Goal: Task Accomplishment & Management: Manage account settings

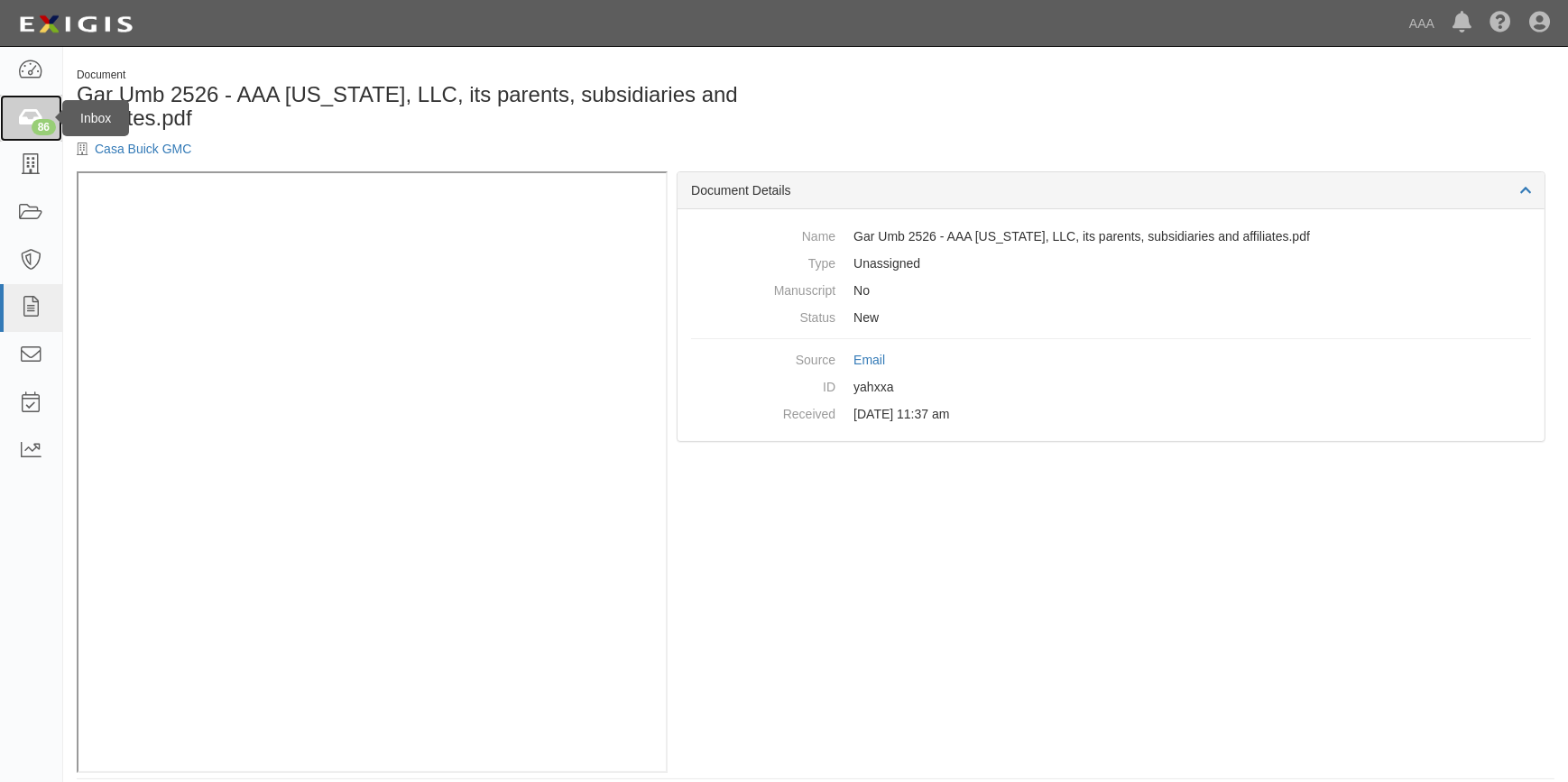
drag, startPoint x: 0, startPoint y: 0, endPoint x: 34, endPoint y: 119, distance: 123.8
click at [34, 119] on div "86" at bounding box center [43, 127] width 24 height 16
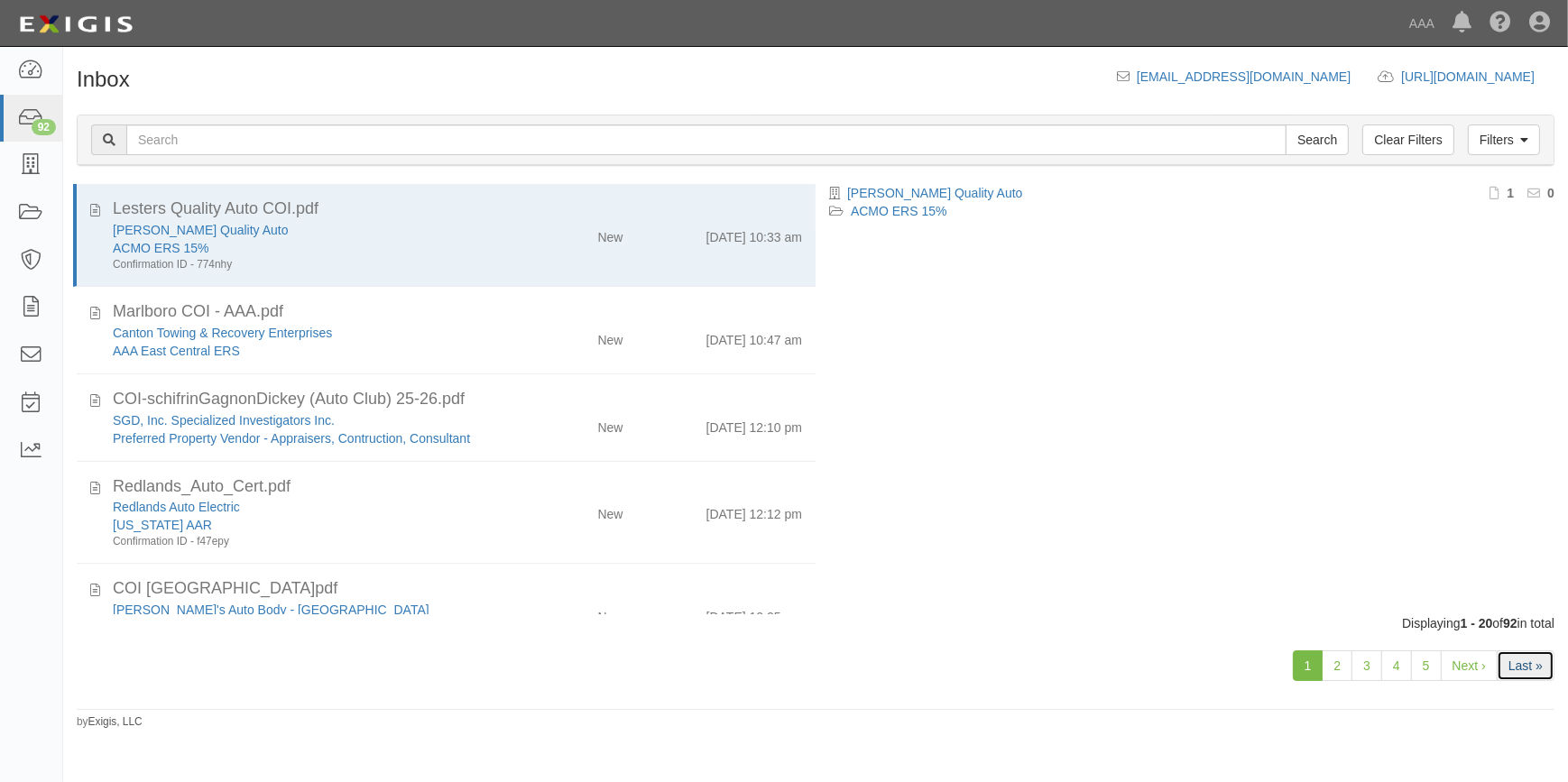
click at [1524, 662] on link "Last »" at bounding box center [1525, 665] width 57 height 31
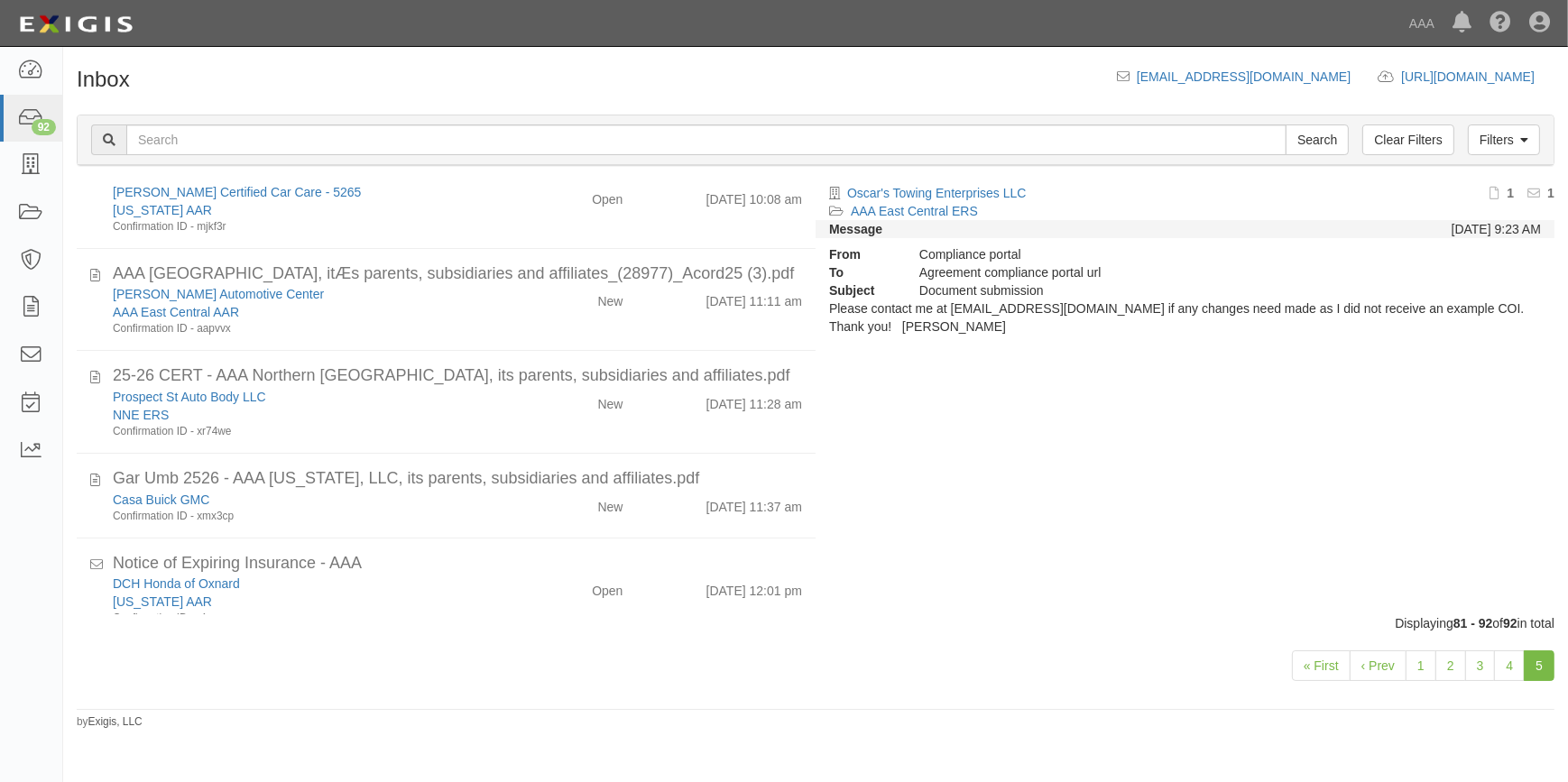
scroll to position [215, 0]
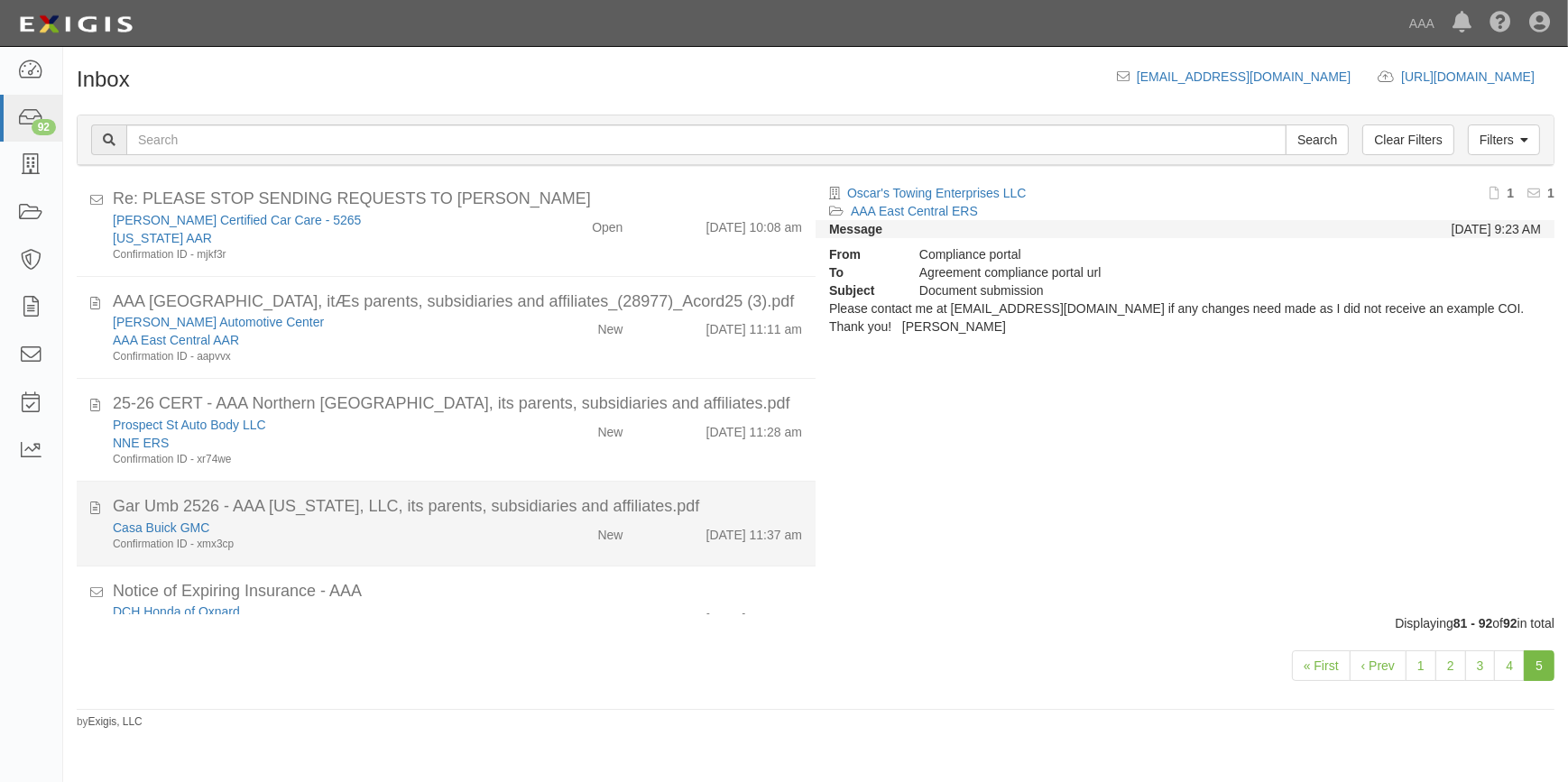
click at [342, 532] on div "Casa Buick GMC" at bounding box center [308, 527] width 390 height 18
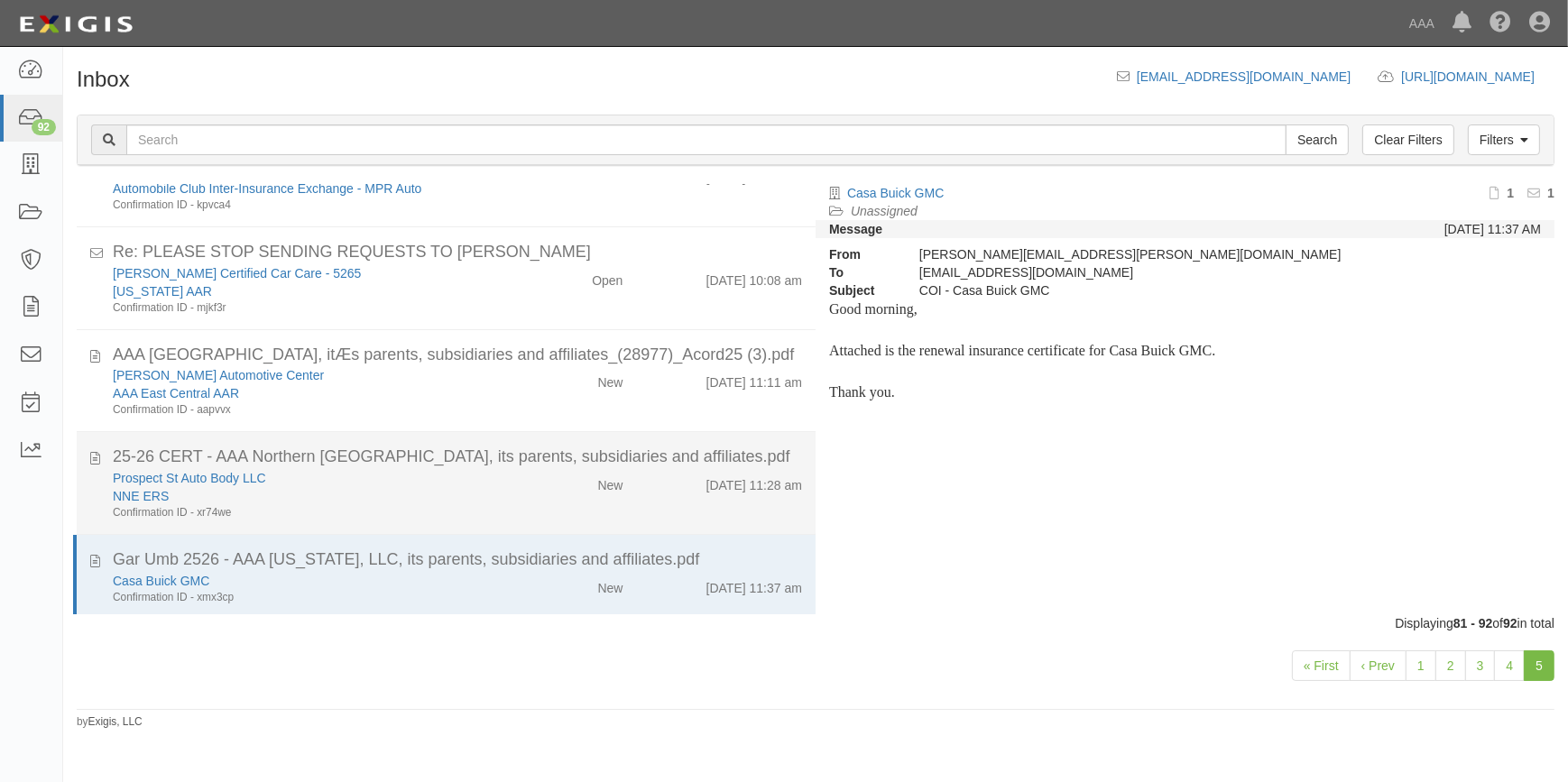
scroll to position [134, 0]
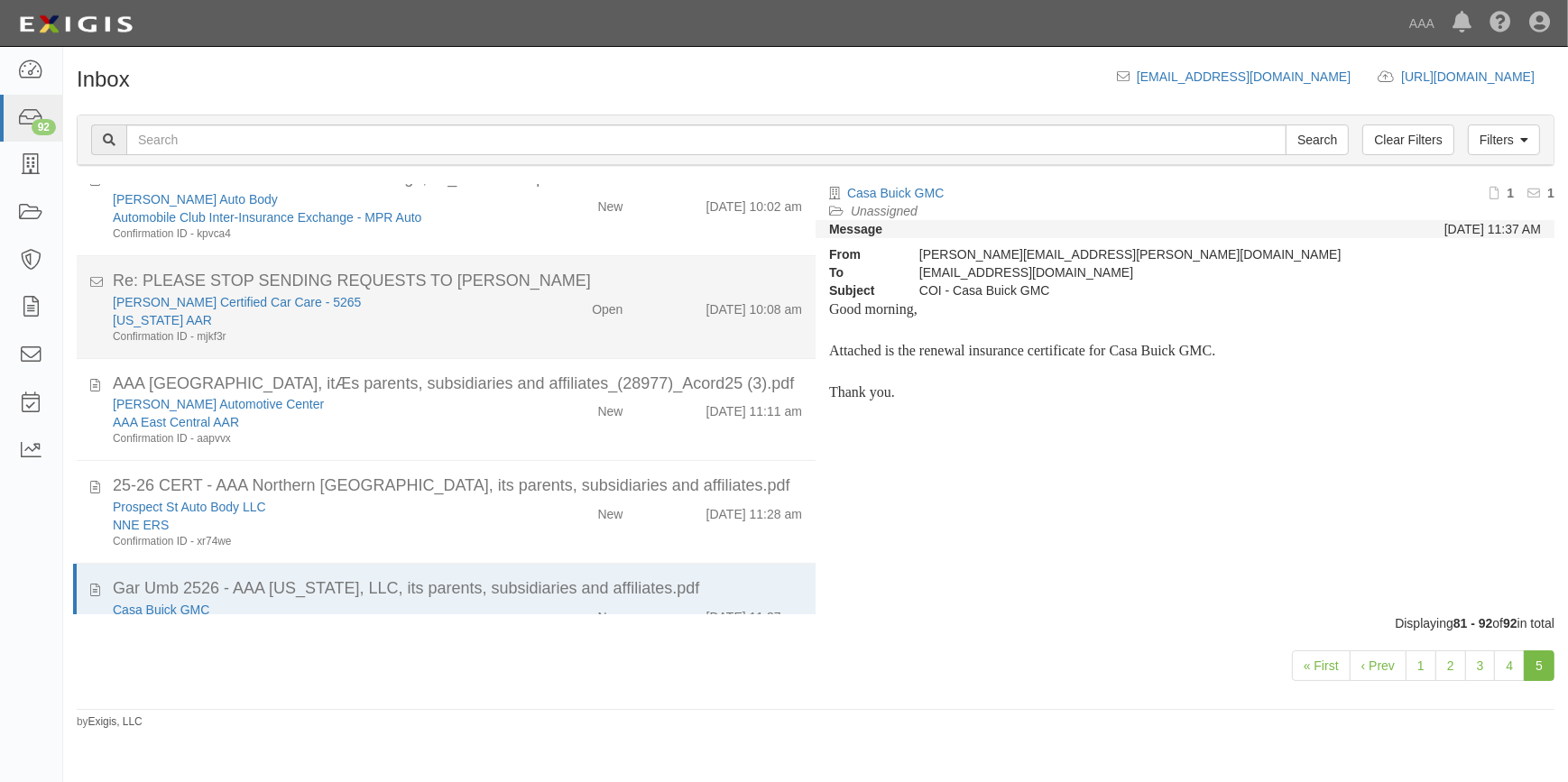
click at [341, 337] on div "Confirmation ID - mjkf3r" at bounding box center [308, 337] width 390 height 15
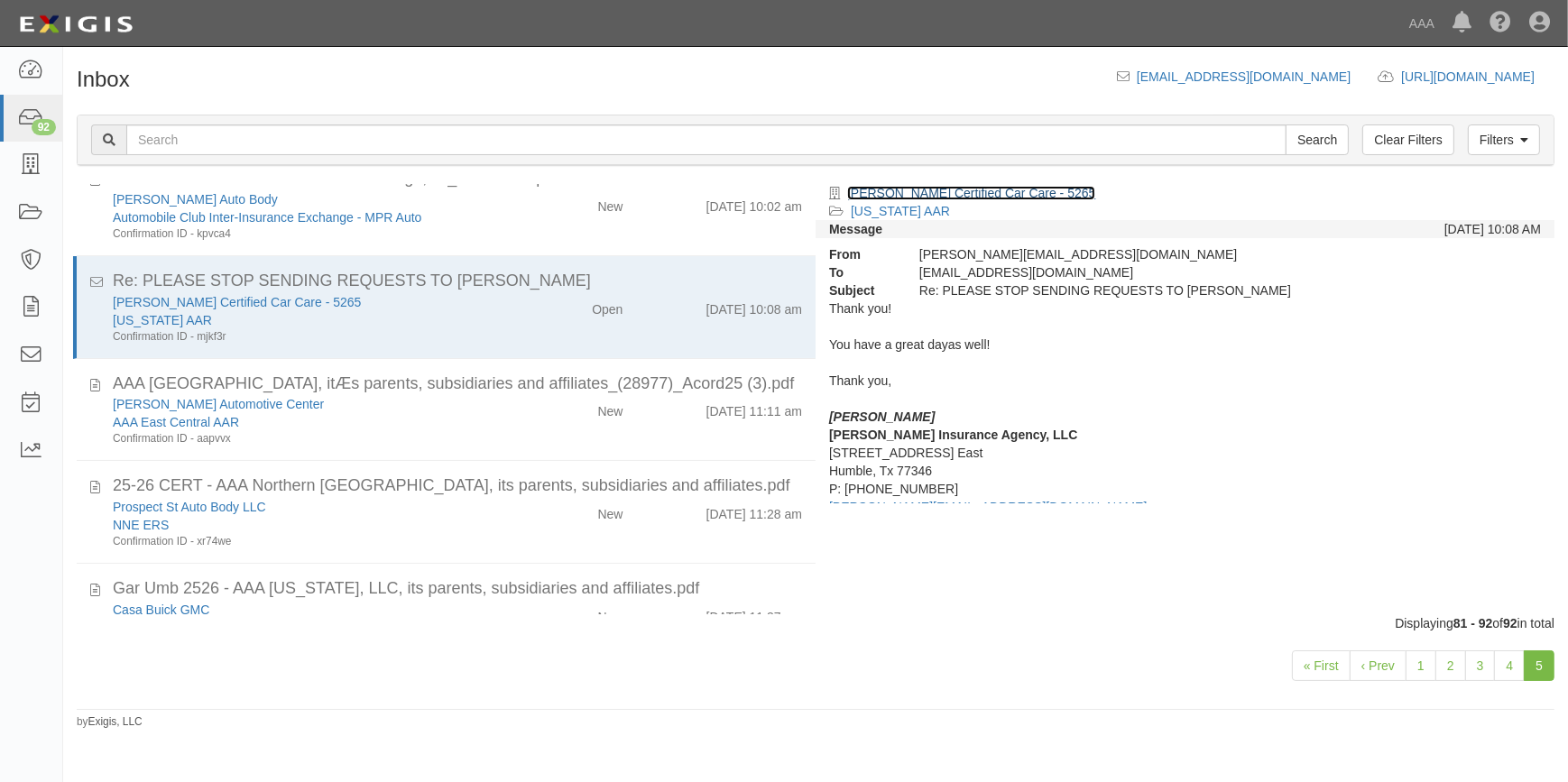
click at [916, 189] on link "[PERSON_NAME] Certified Car Care - 5265" at bounding box center [970, 192] width 248 height 14
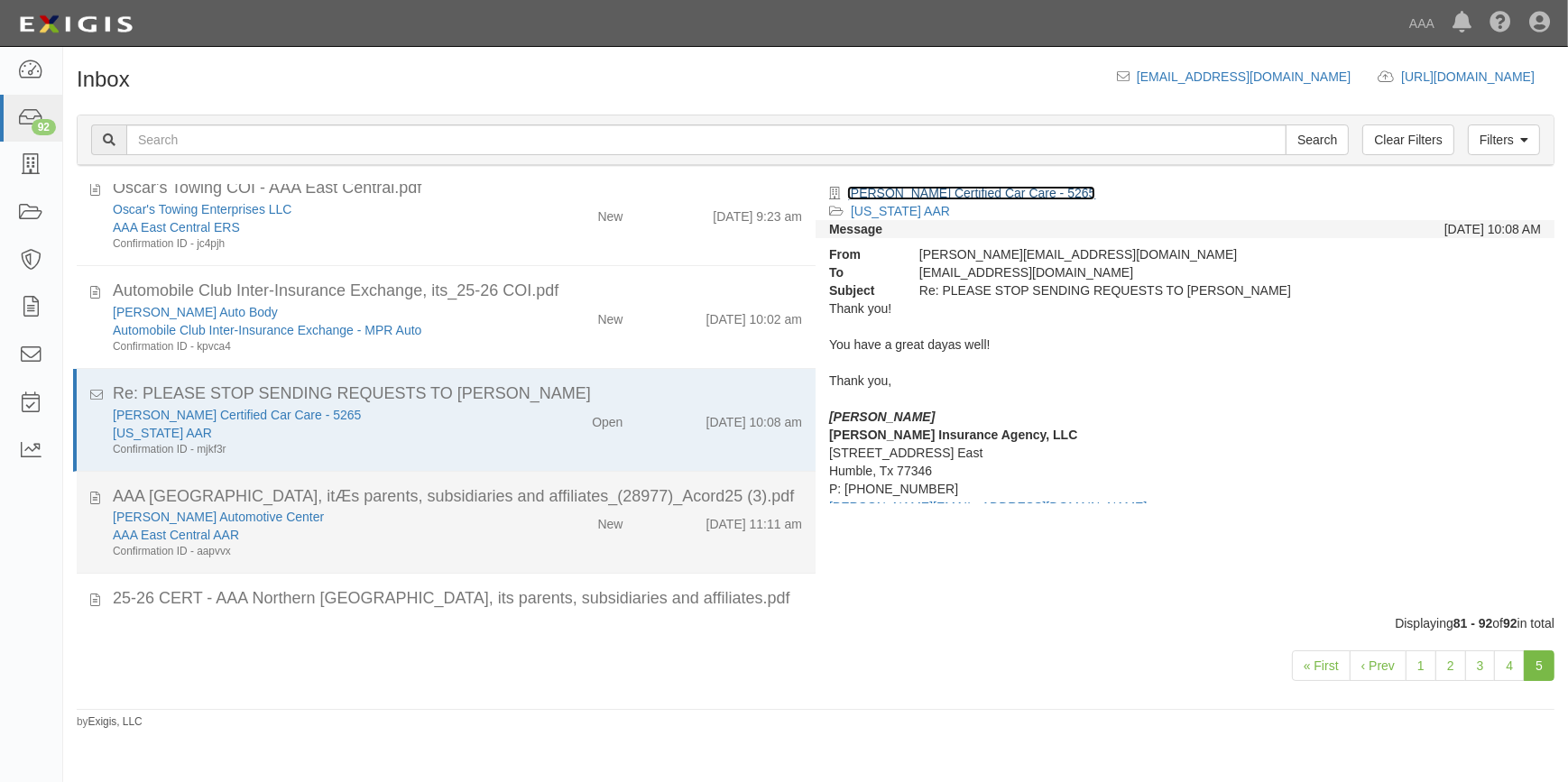
scroll to position [0, 0]
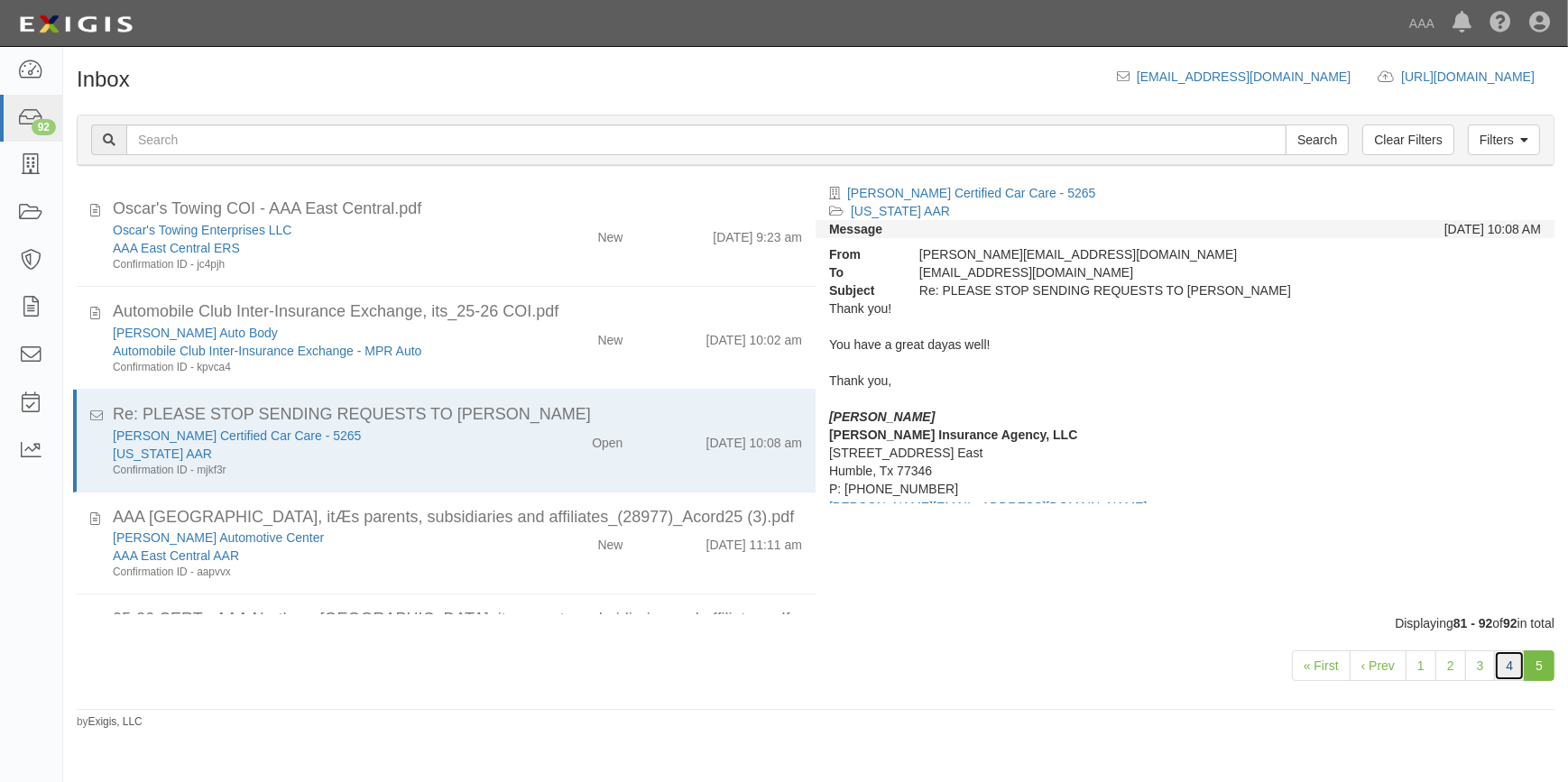
click at [1514, 663] on link "4" at bounding box center [1509, 665] width 31 height 31
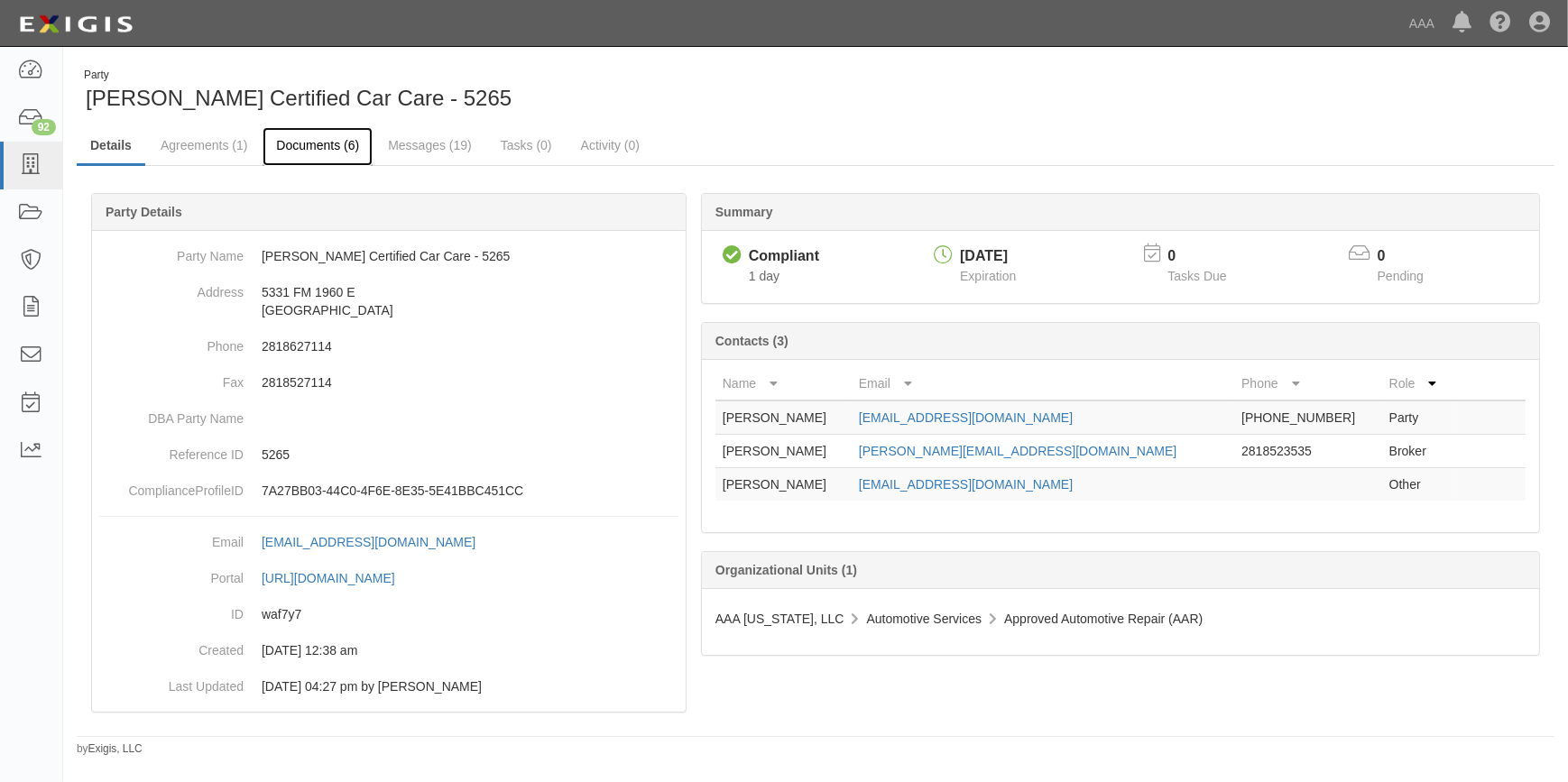
click at [314, 140] on link "Documents (6)" at bounding box center [317, 146] width 110 height 39
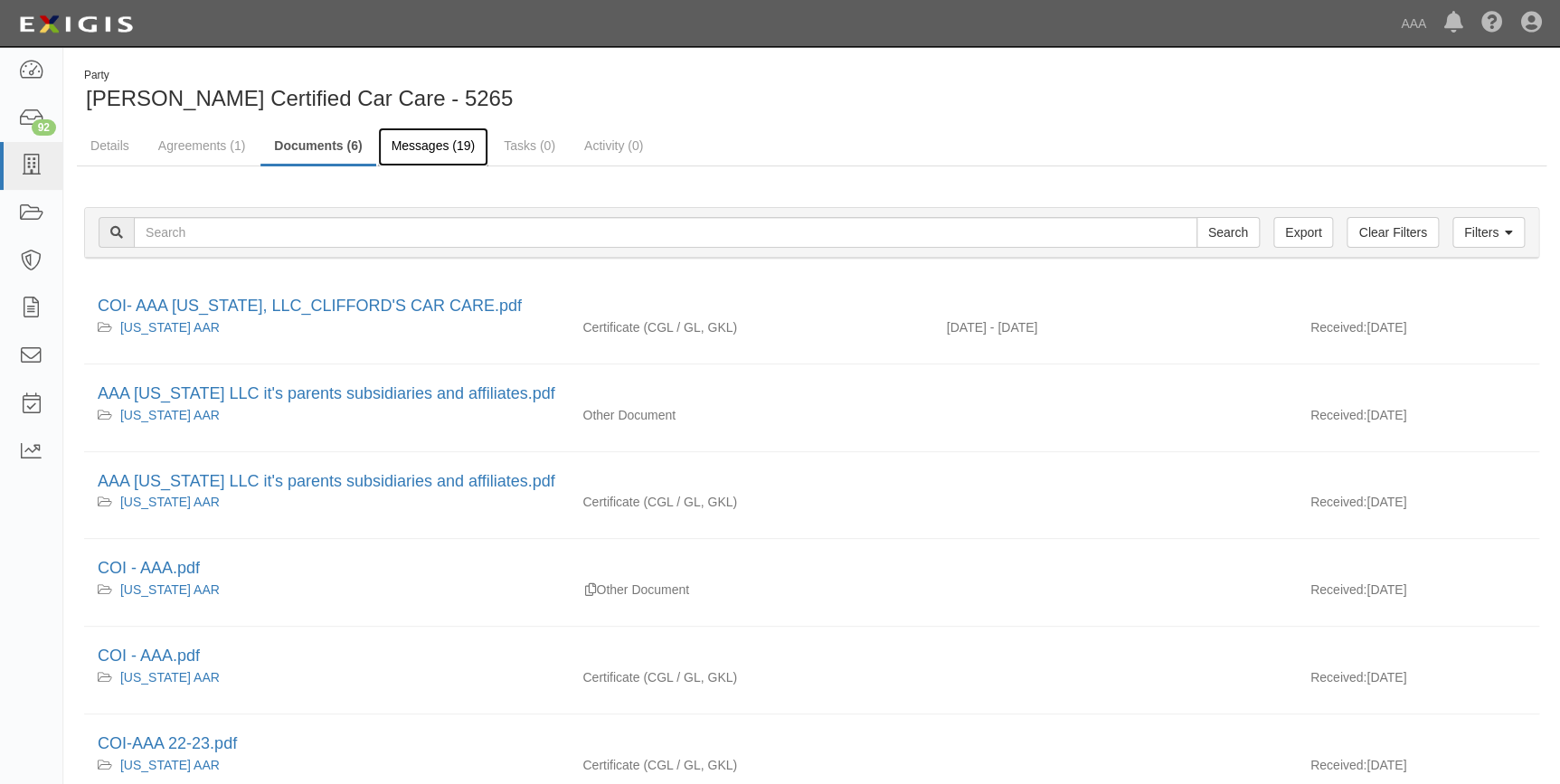
click at [424, 148] on link "Messages (19)" at bounding box center [433, 147] width 111 height 39
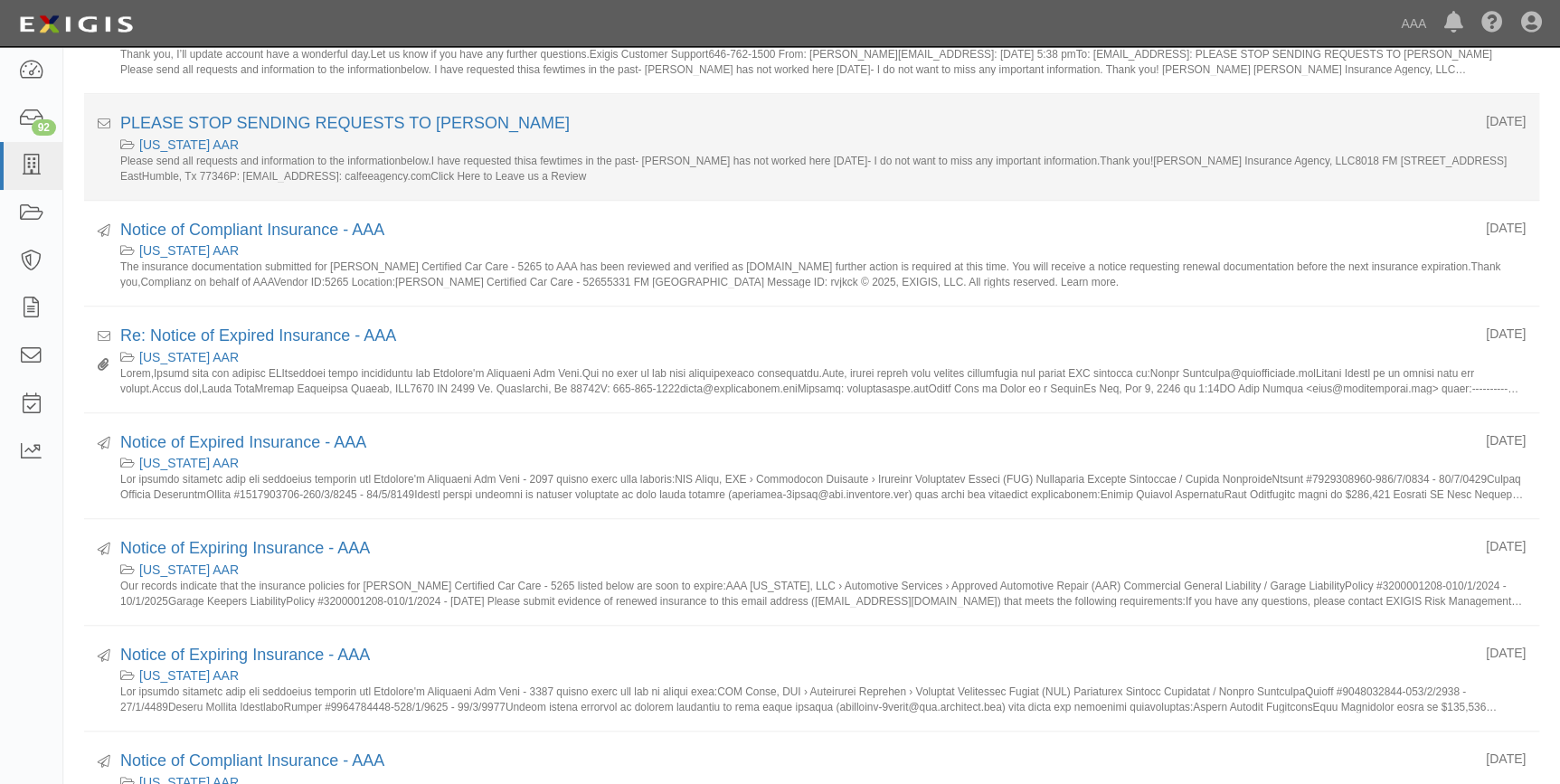
scroll to position [410, 0]
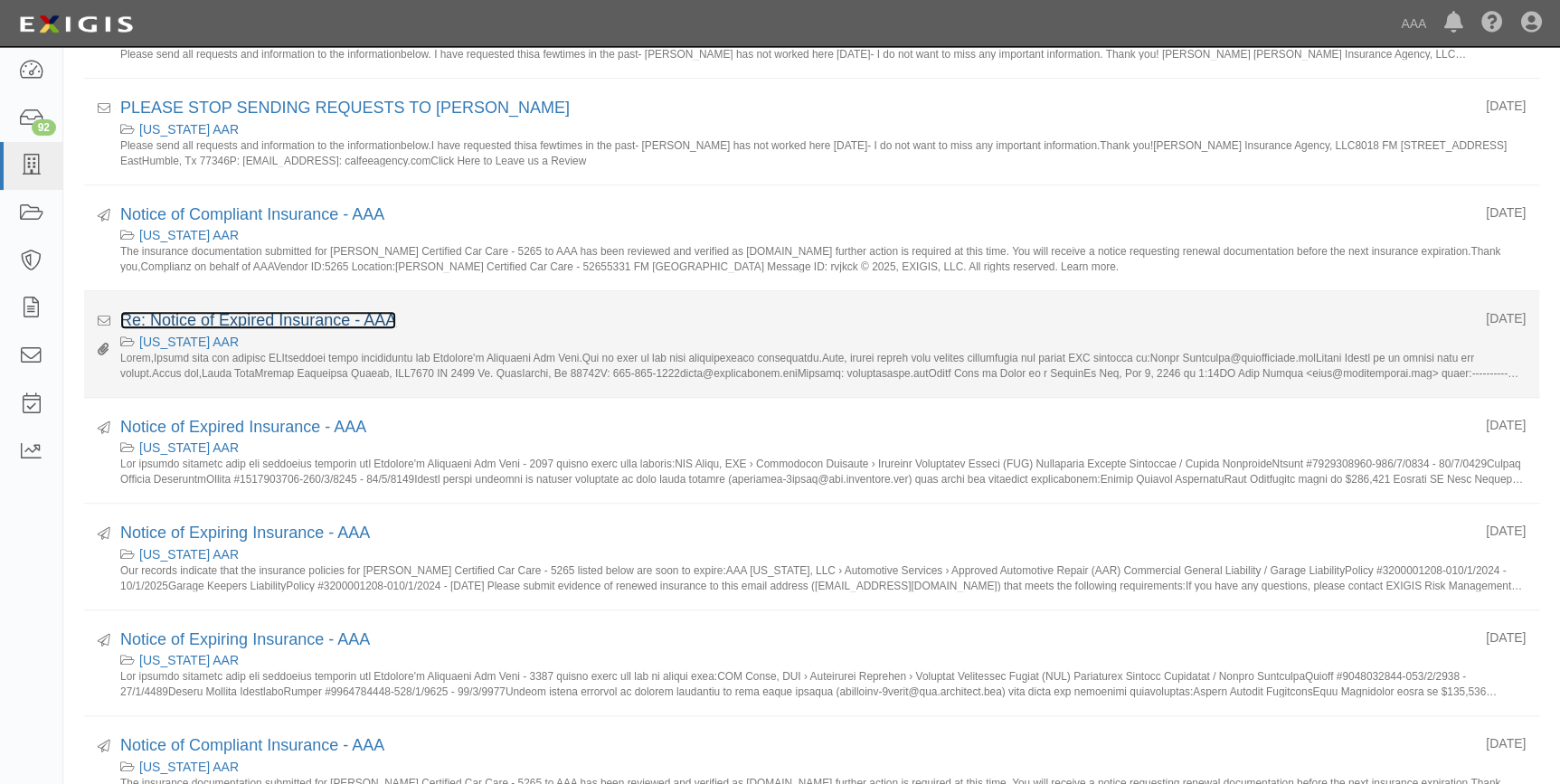
click at [382, 316] on link "Re: Notice of Expired Insurance - AAA" at bounding box center [258, 320] width 276 height 18
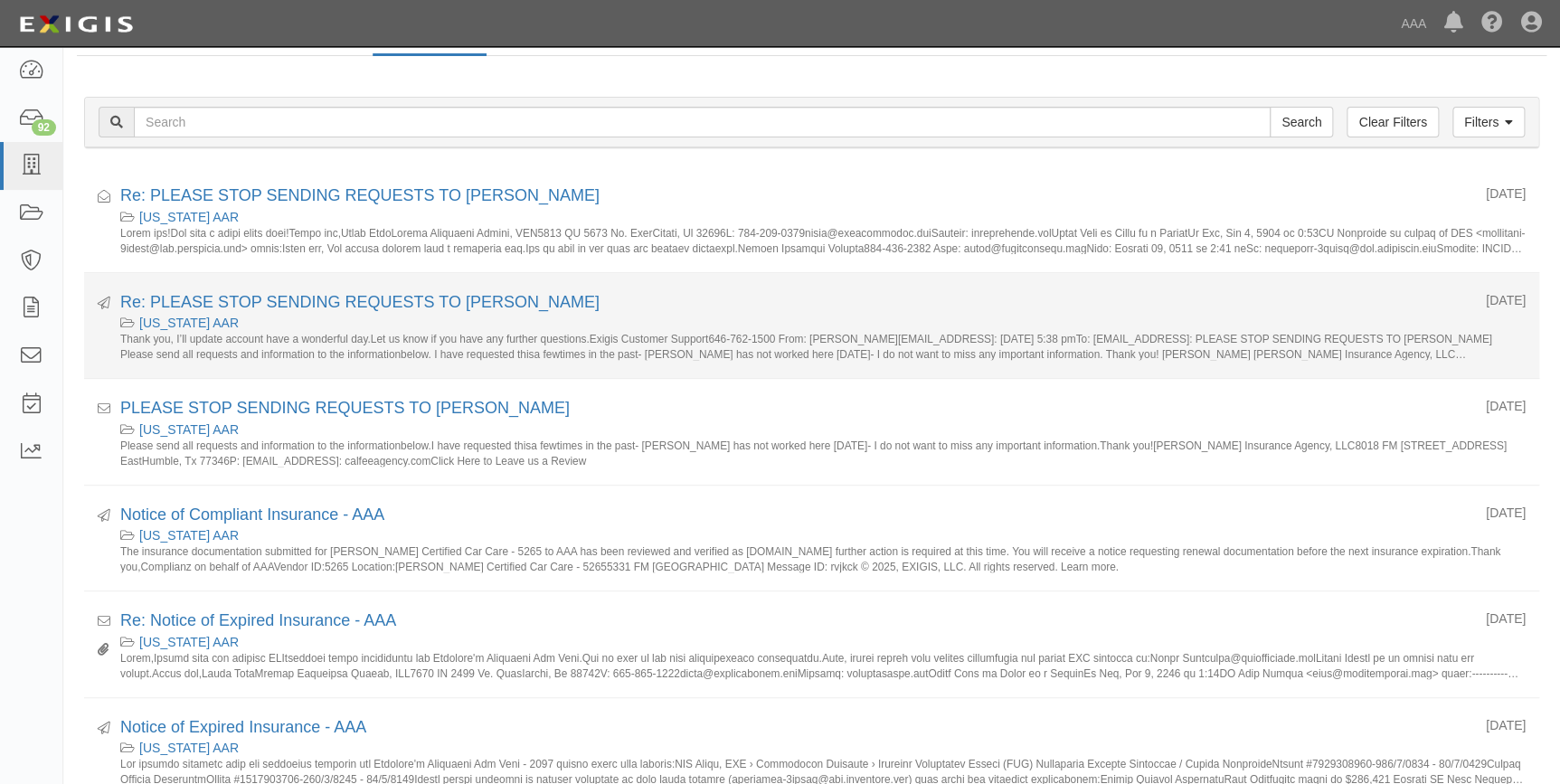
scroll to position [0, 0]
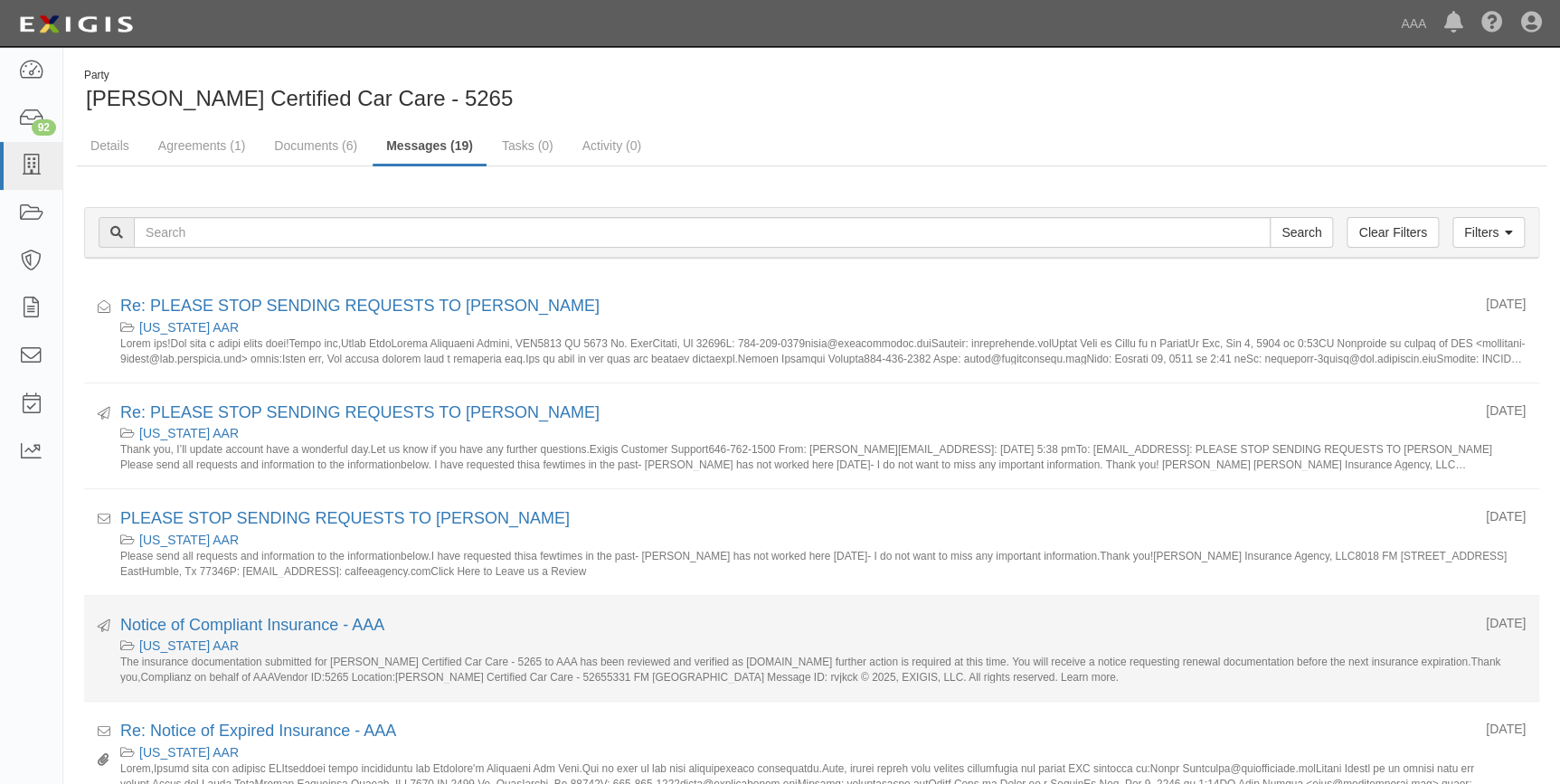
click at [669, 628] on div "Notice of Compliant Insurance - AAA" at bounding box center [796, 626] width 1352 height 24
click at [361, 631] on link "Notice of Compliant Insurance - AAA" at bounding box center [251, 624] width 264 height 18
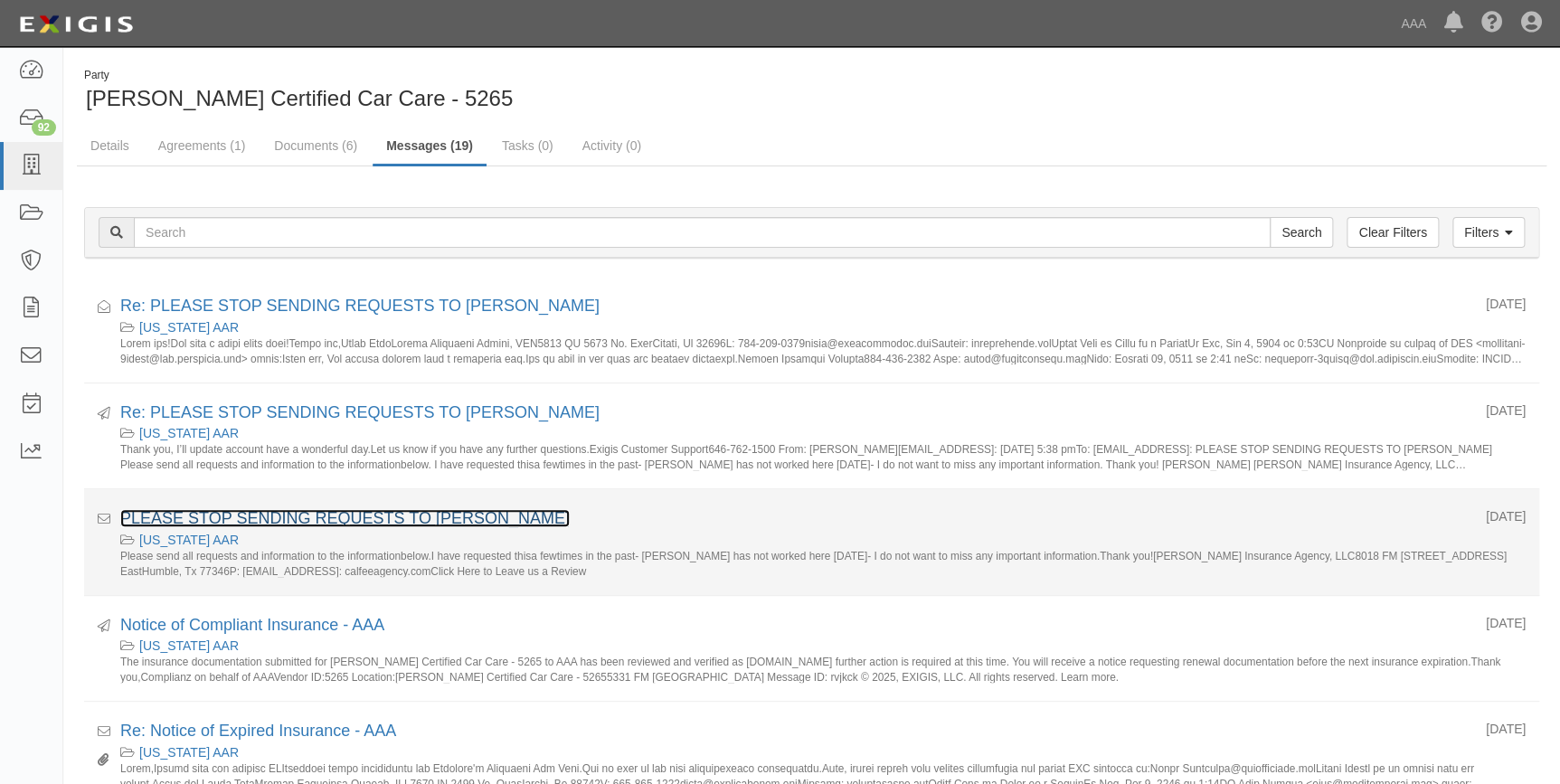
click at [428, 519] on link "PLEASE STOP SENDING REQUESTS TO AMANDA" at bounding box center [344, 518] width 450 height 18
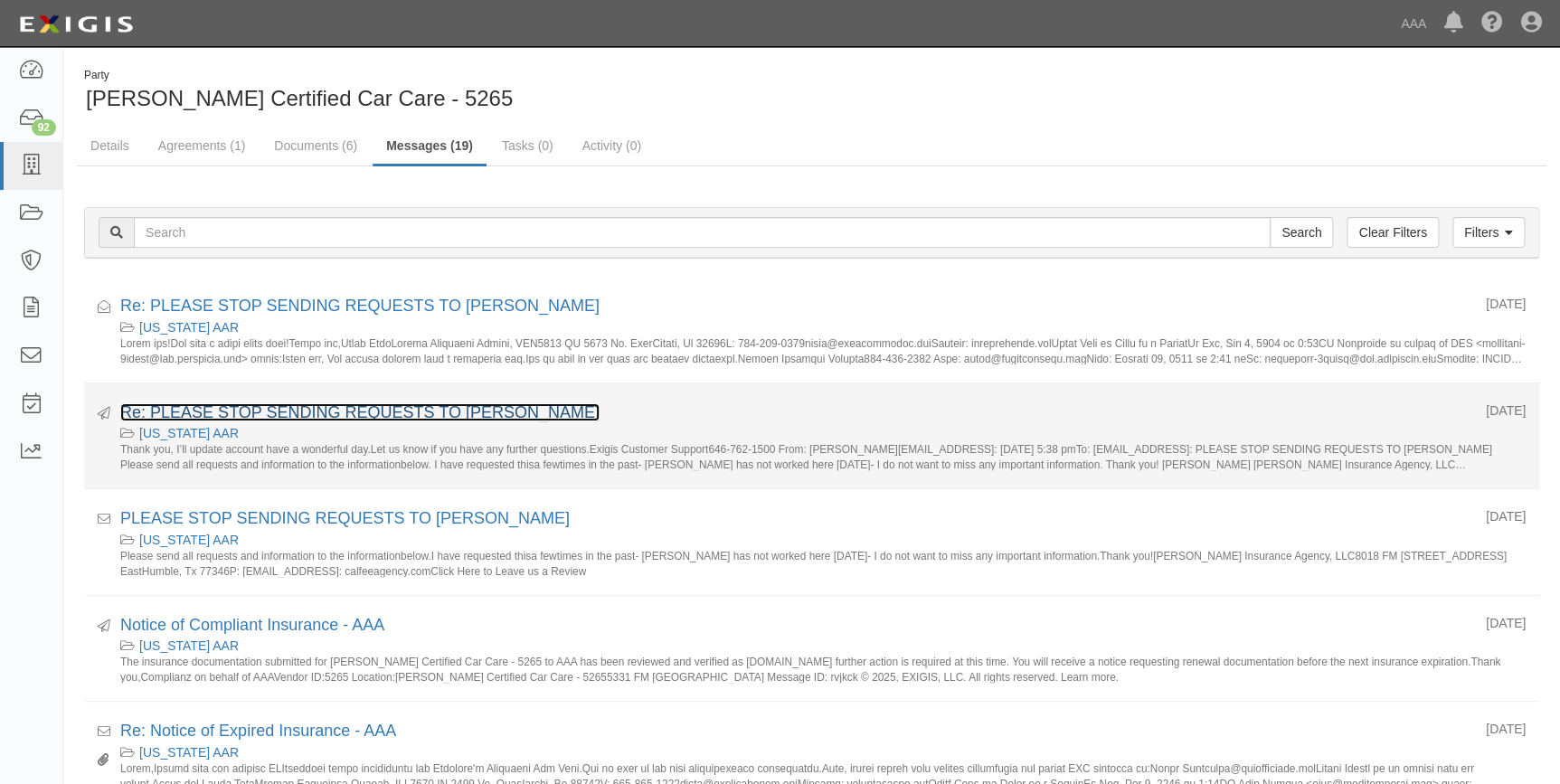
click at [400, 407] on link "Re: PLEASE STOP SENDING REQUESTS TO [PERSON_NAME]" at bounding box center [360, 412] width 479 height 18
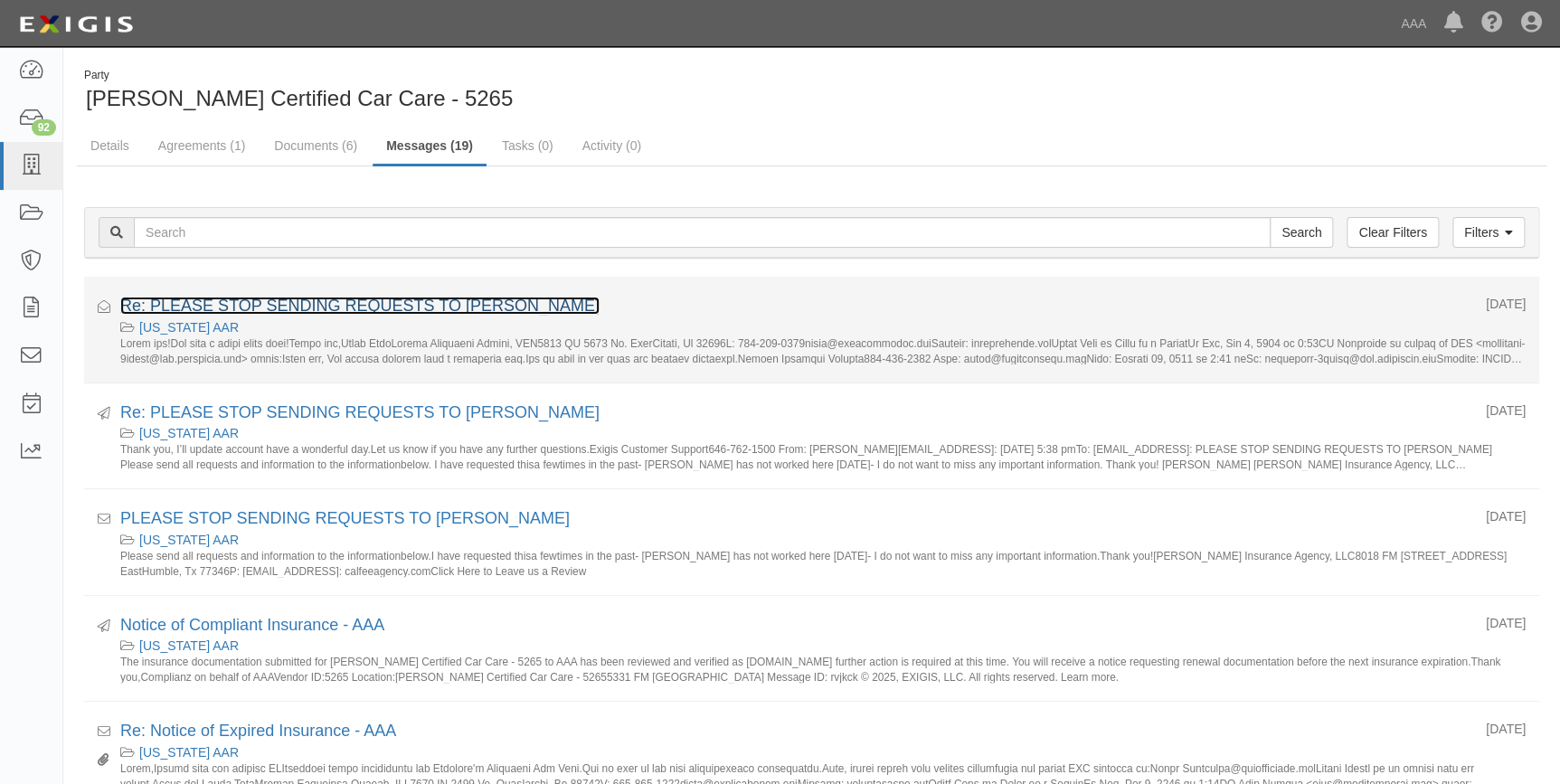
click at [428, 307] on link "Re: PLEASE STOP SENDING REQUESTS TO [PERSON_NAME]" at bounding box center [360, 305] width 479 height 18
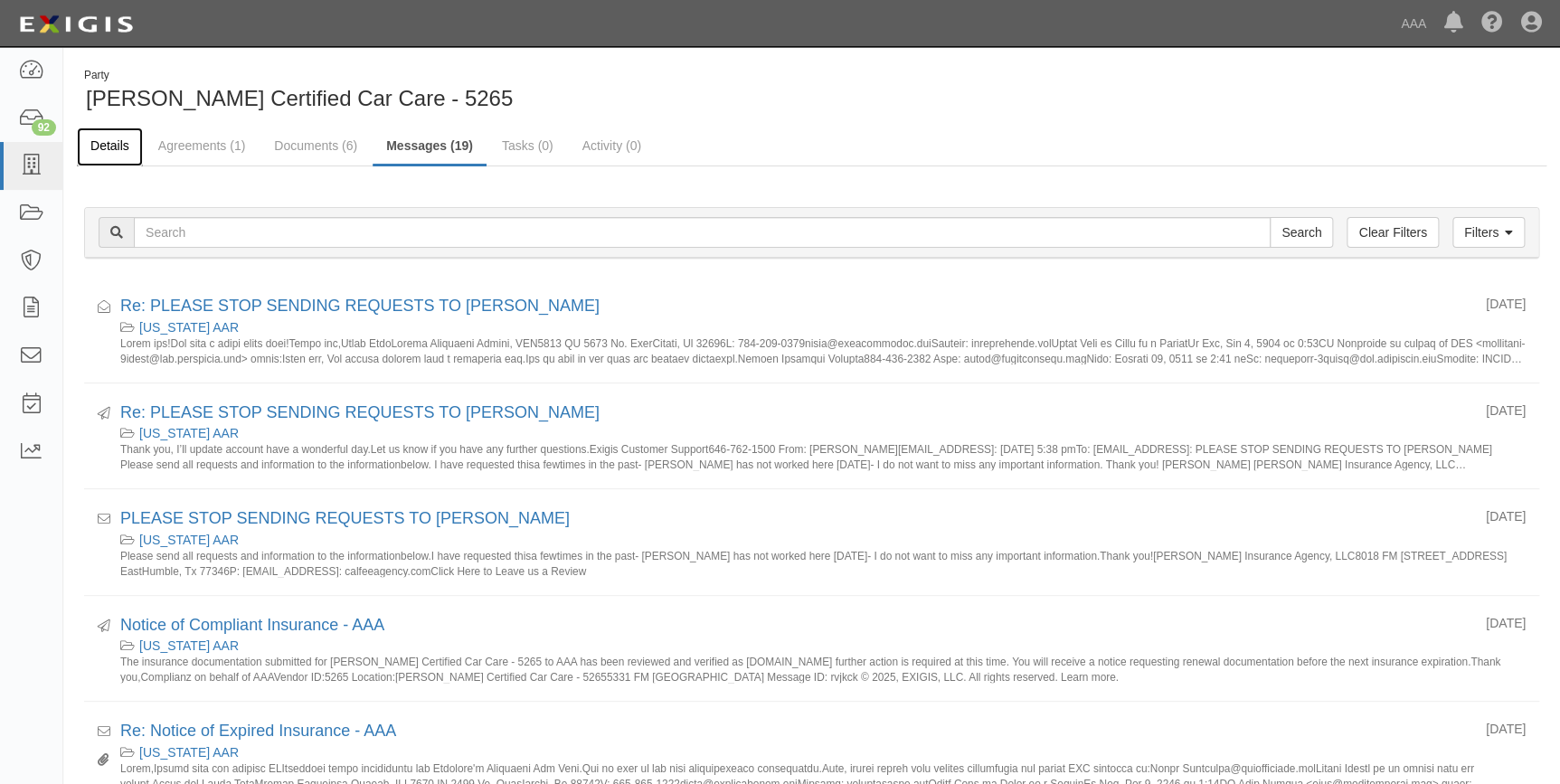
click at [132, 143] on link "Details" at bounding box center [109, 147] width 66 height 39
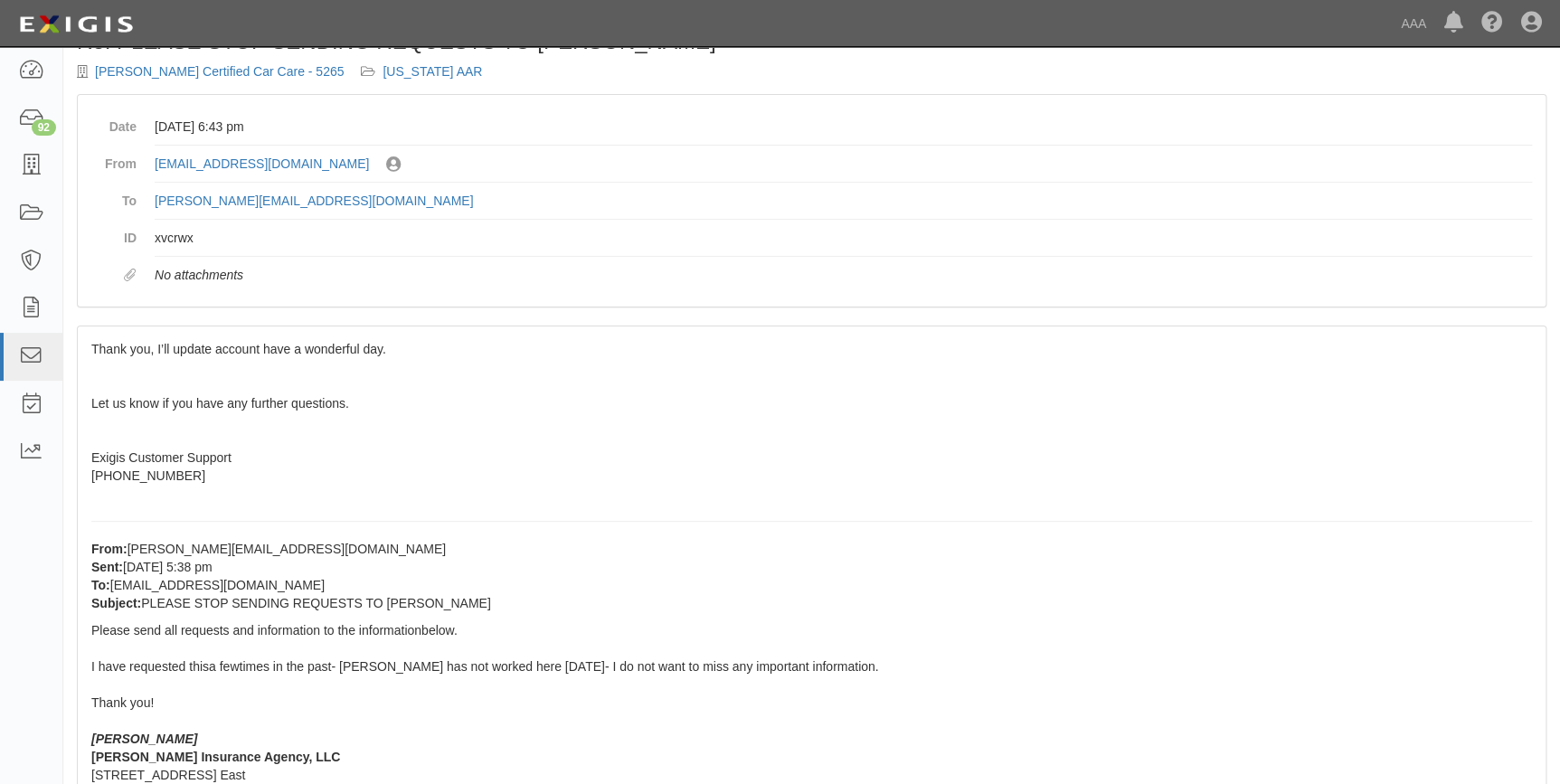
scroll to position [81, 0]
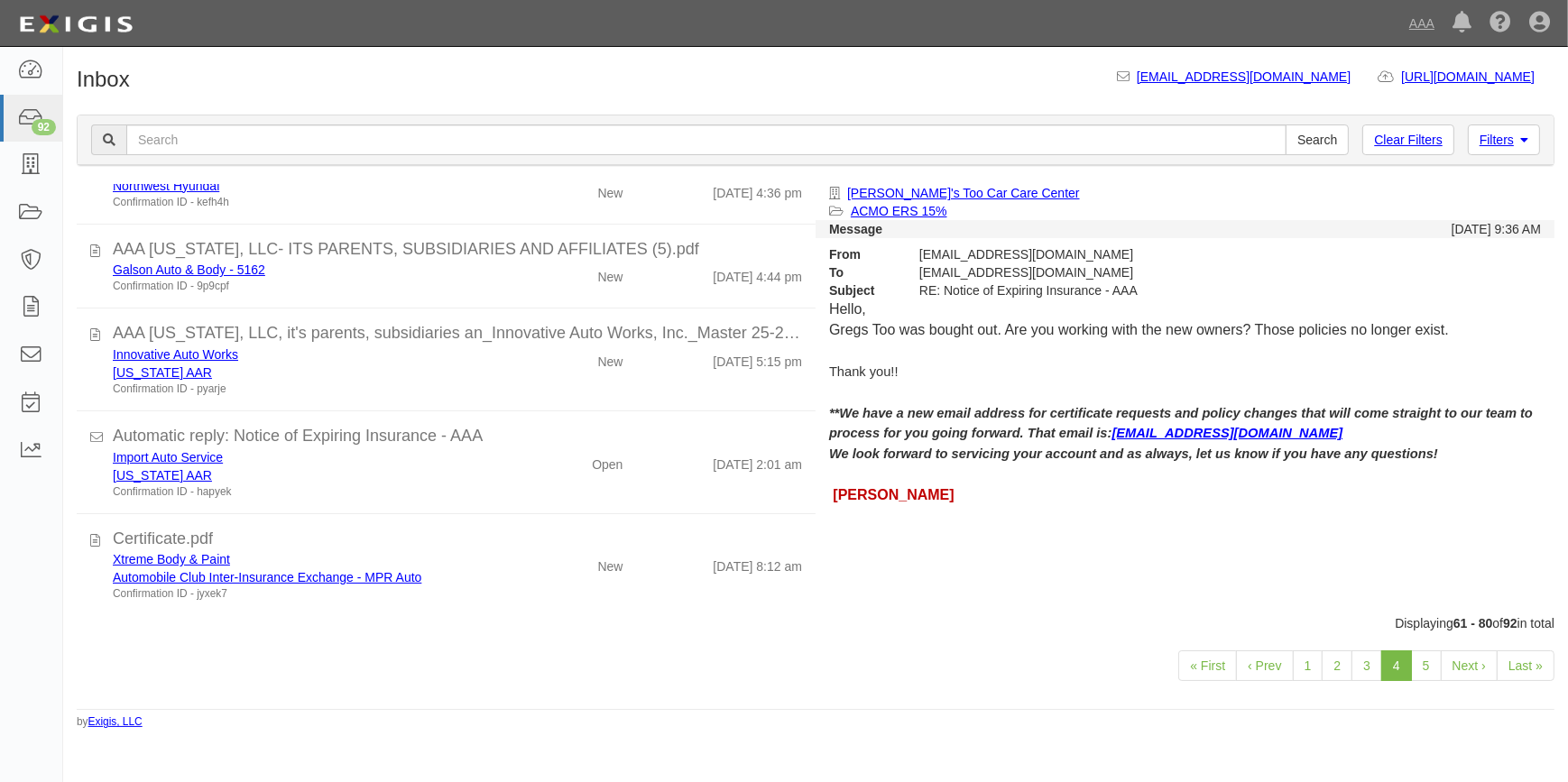
scroll to position [1184, 0]
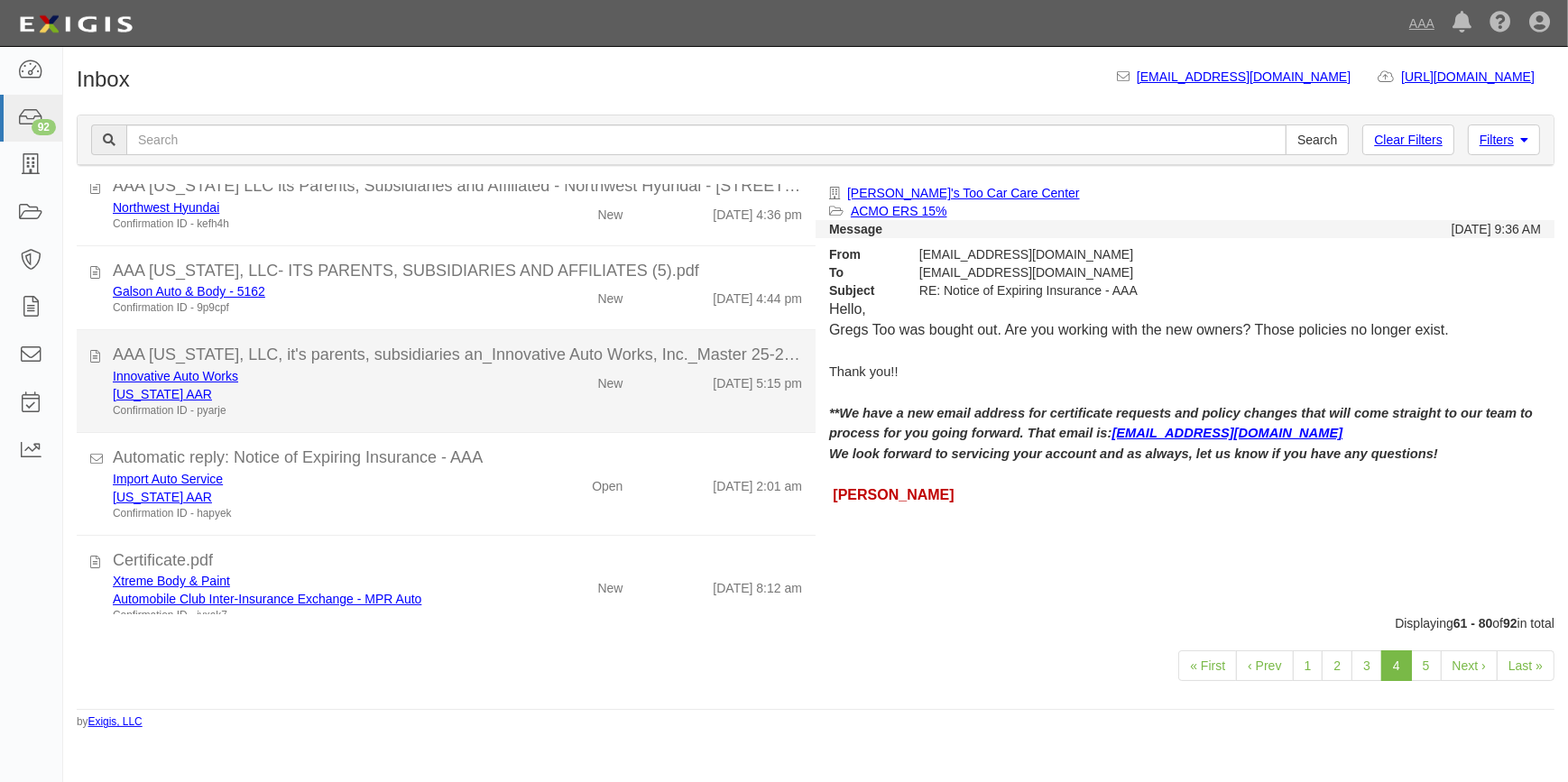
click at [521, 393] on div "Innovative Auto Works Texas AAR Confirmation ID - pyarje New 10/8/25 5:15 pm" at bounding box center [457, 393] width 716 height 52
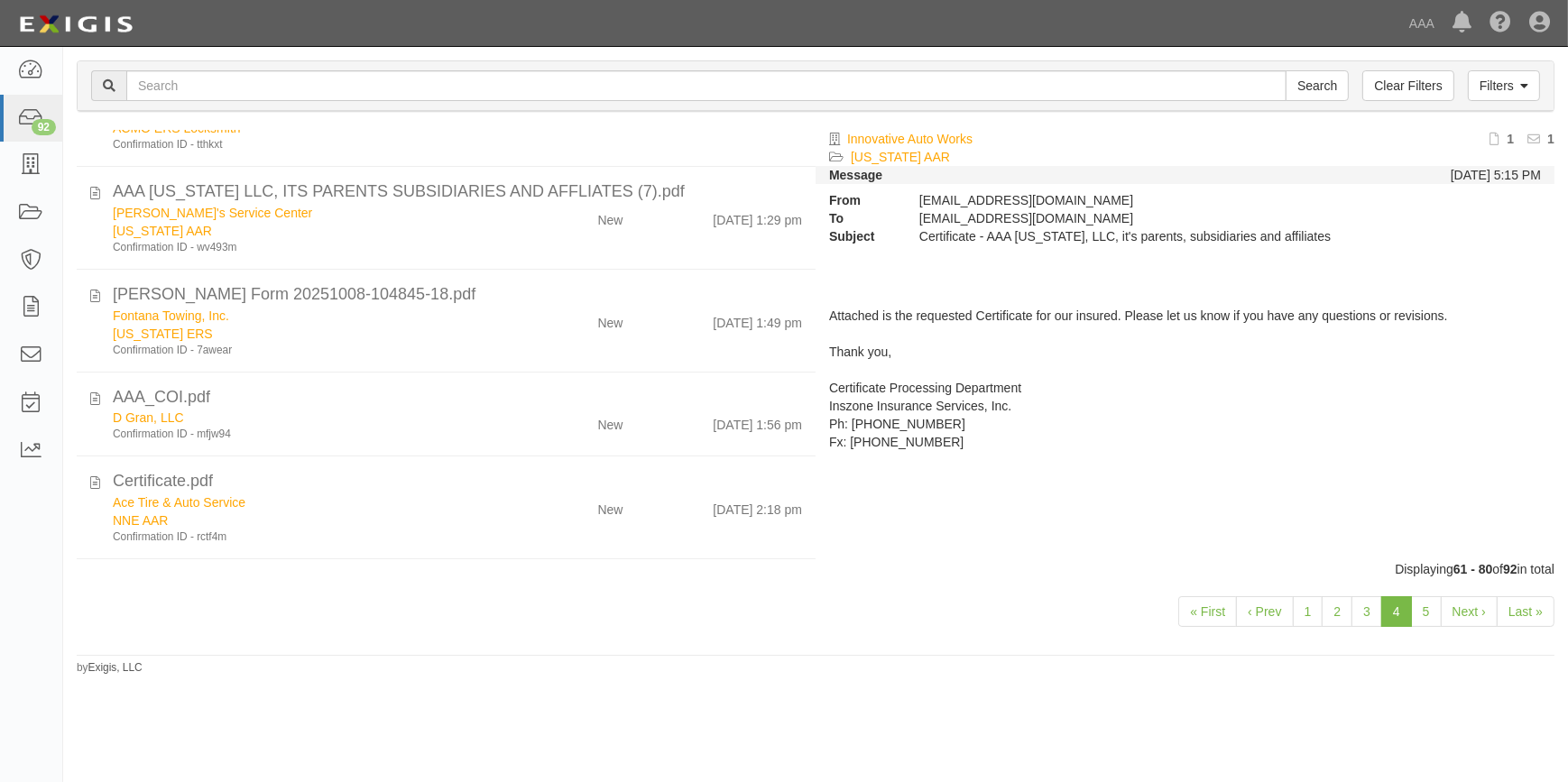
scroll to position [363, 0]
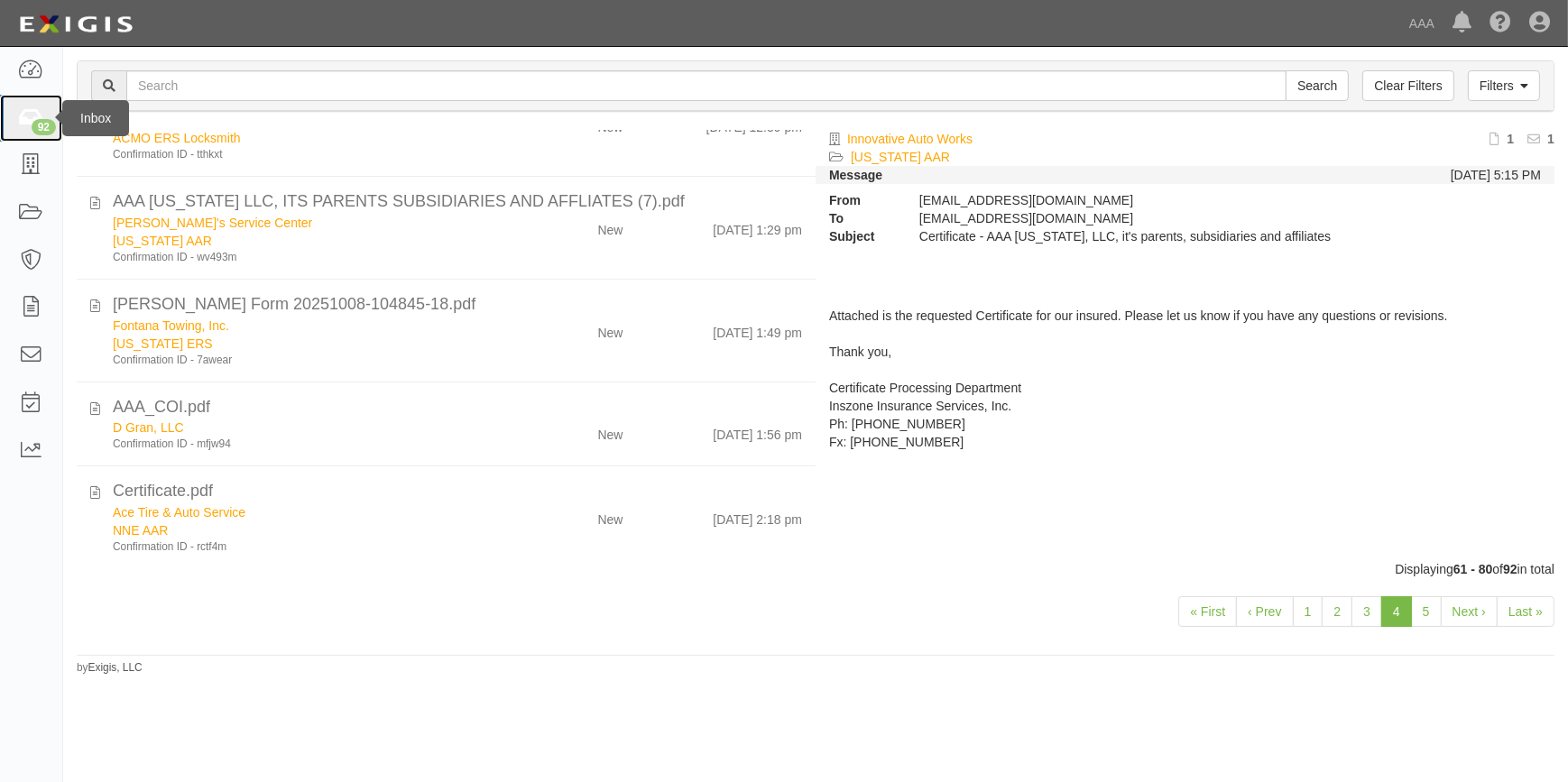
click at [29, 123] on icon at bounding box center [31, 119] width 25 height 21
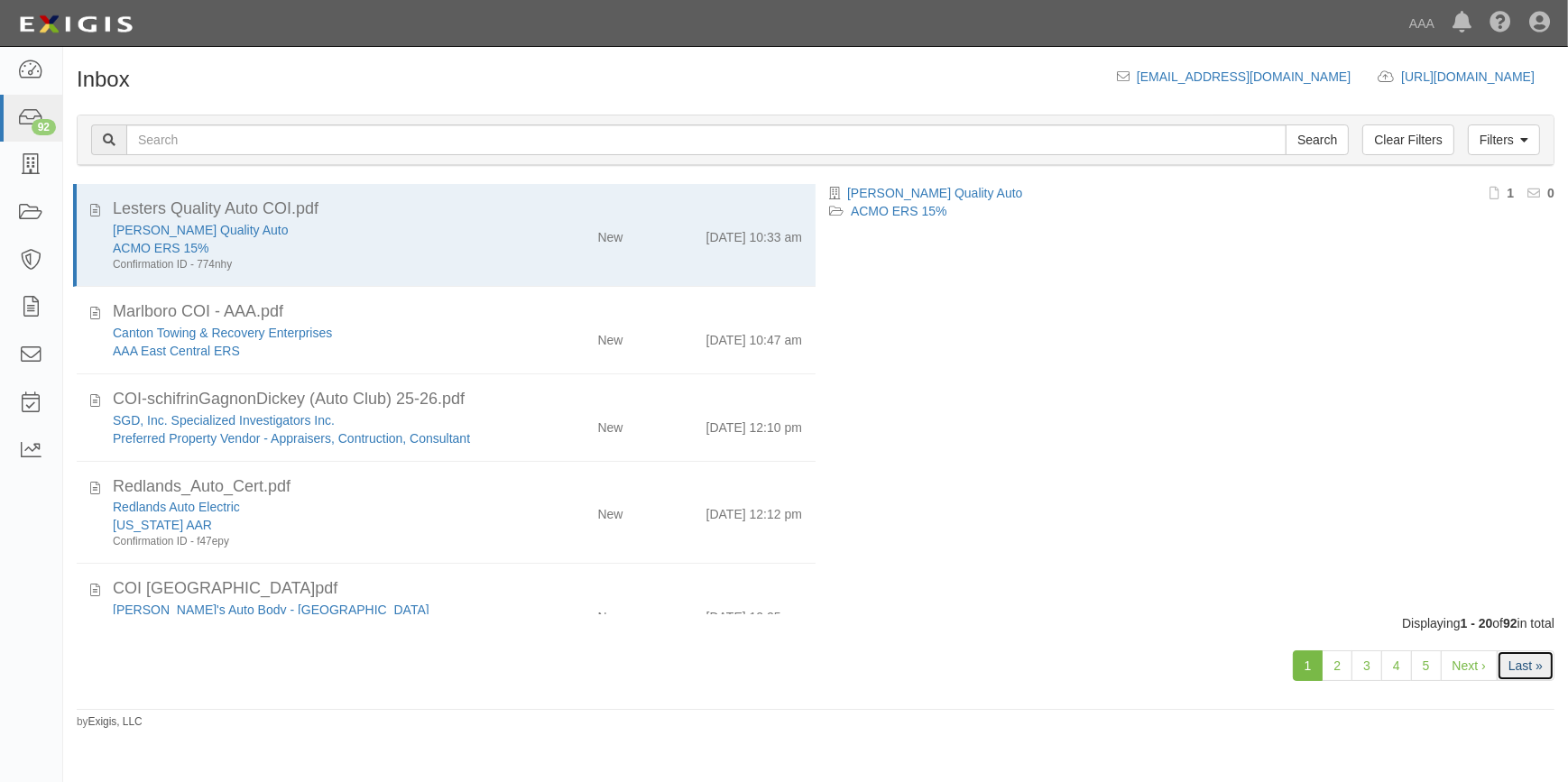
click at [1531, 667] on link "Last »" at bounding box center [1525, 665] width 57 height 31
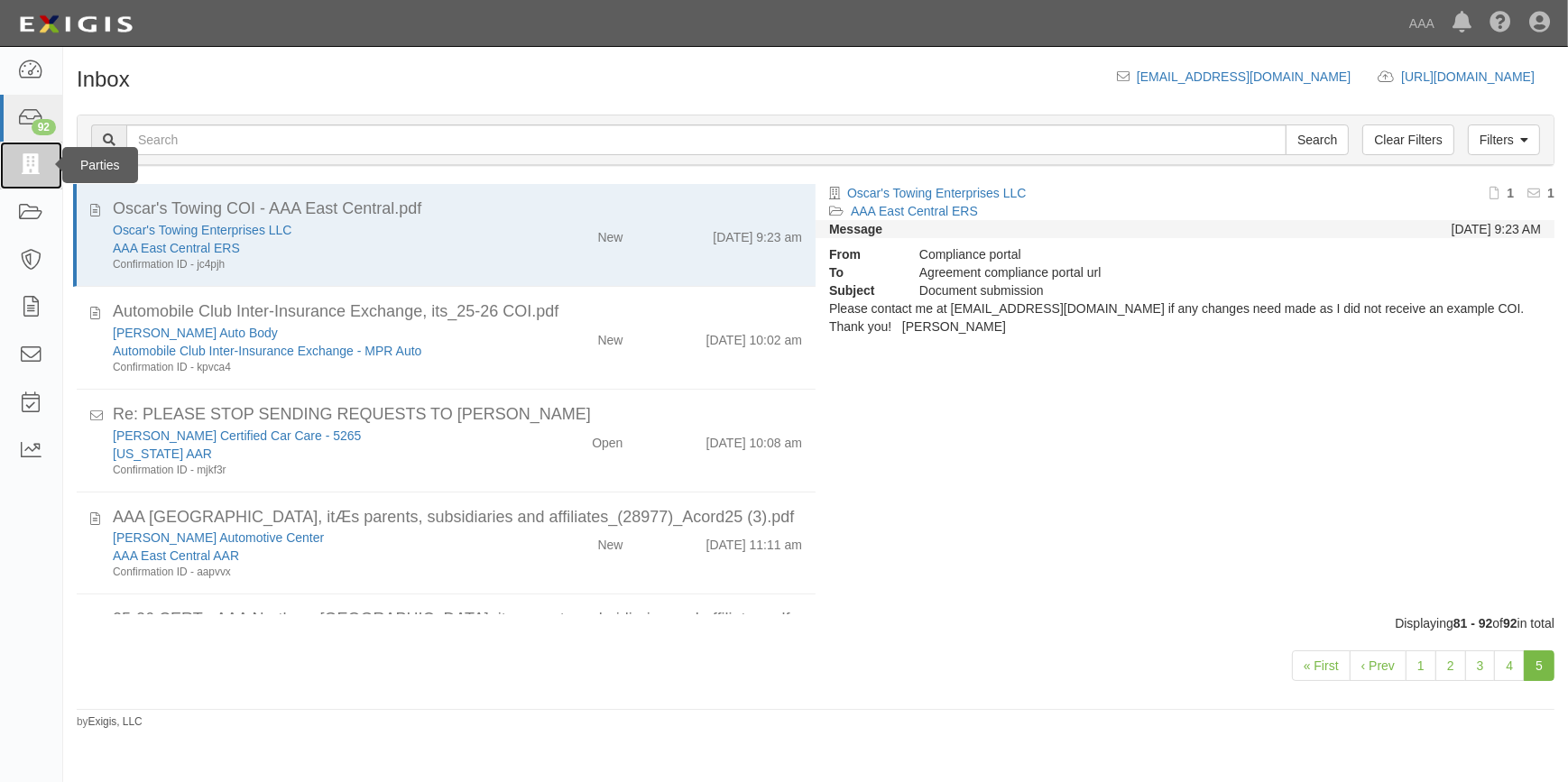
click at [20, 163] on icon at bounding box center [31, 165] width 25 height 21
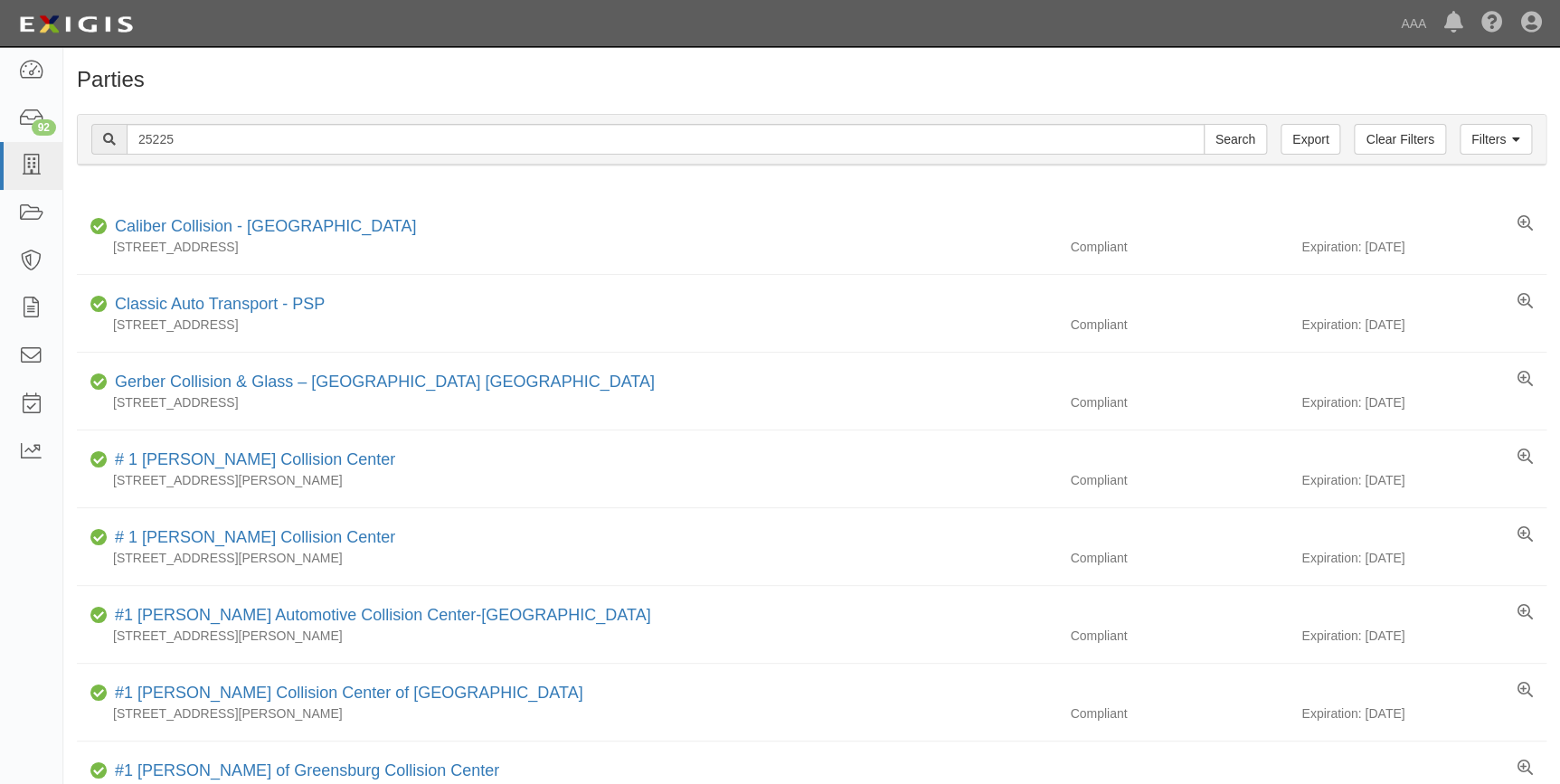
type input "25225"
click at [1204, 124] on input "Search" at bounding box center [1236, 139] width 63 height 31
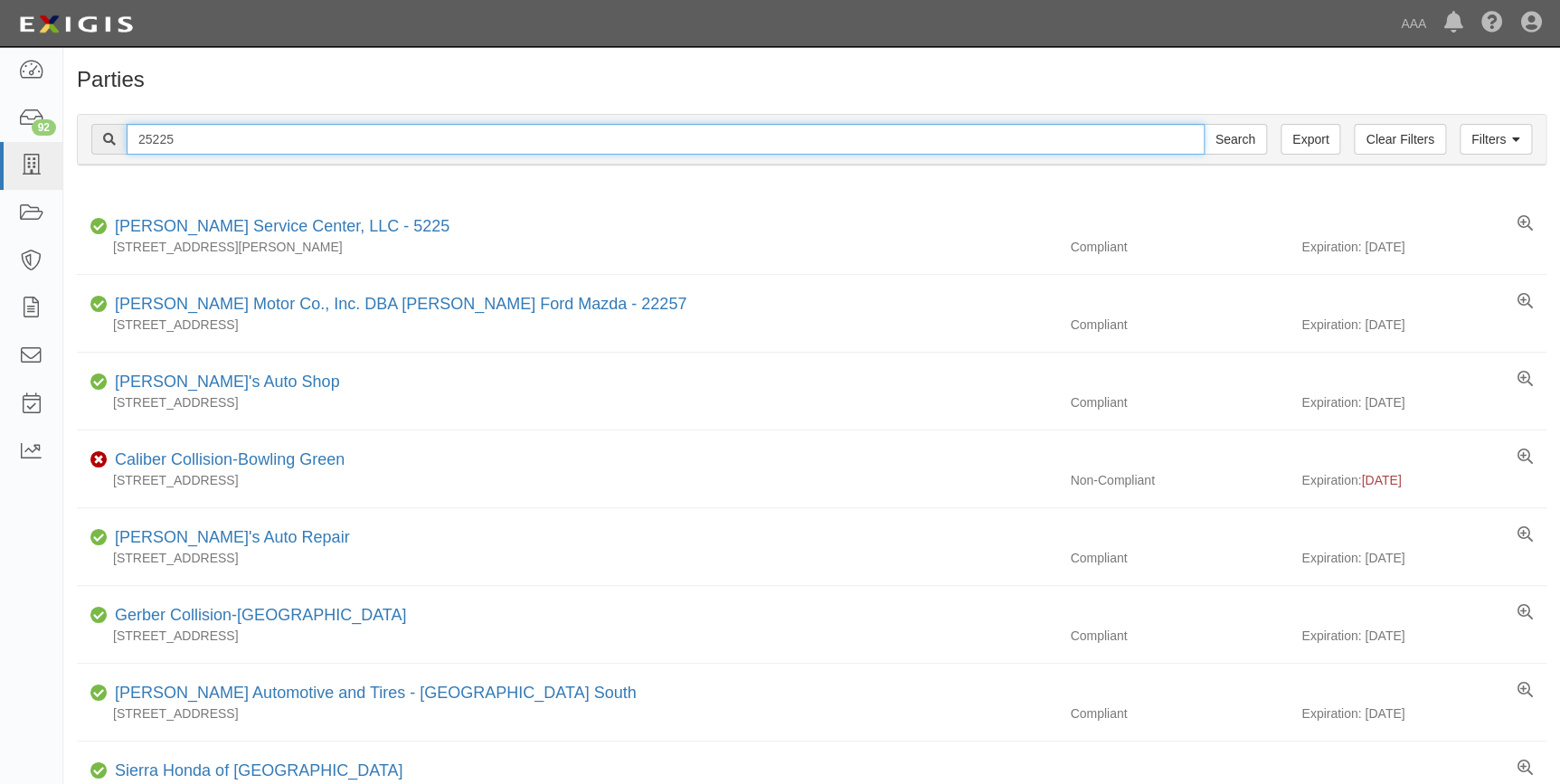
drag, startPoint x: 184, startPoint y: 136, endPoint x: 107, endPoint y: 163, distance: 81.6
click at [107, 163] on div "Filters Clear Filters Export 25225 Search Filters" at bounding box center [811, 140] width 1468 height 50
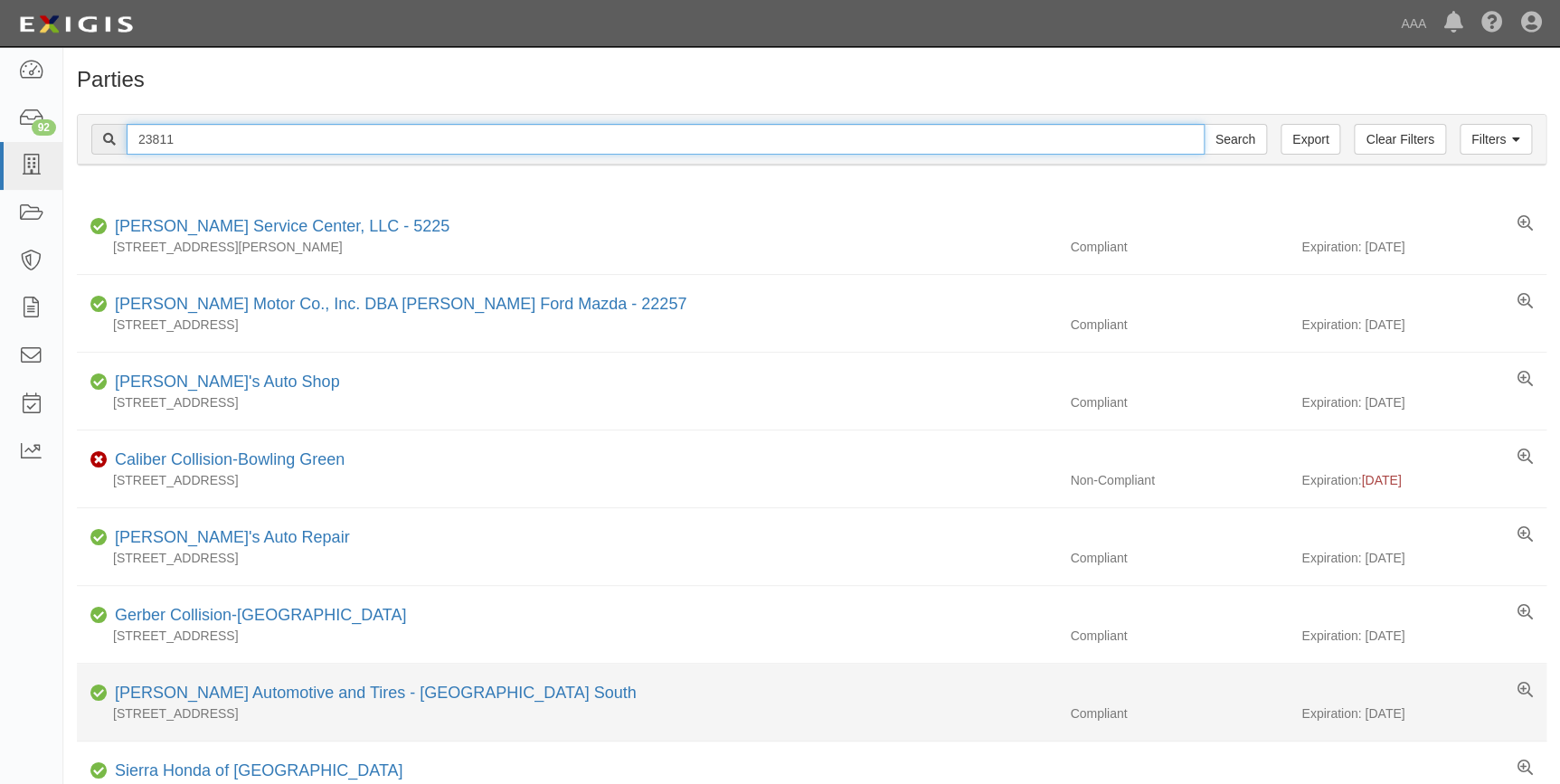
type input "23811"
click at [1204, 124] on input "Search" at bounding box center [1236, 139] width 63 height 31
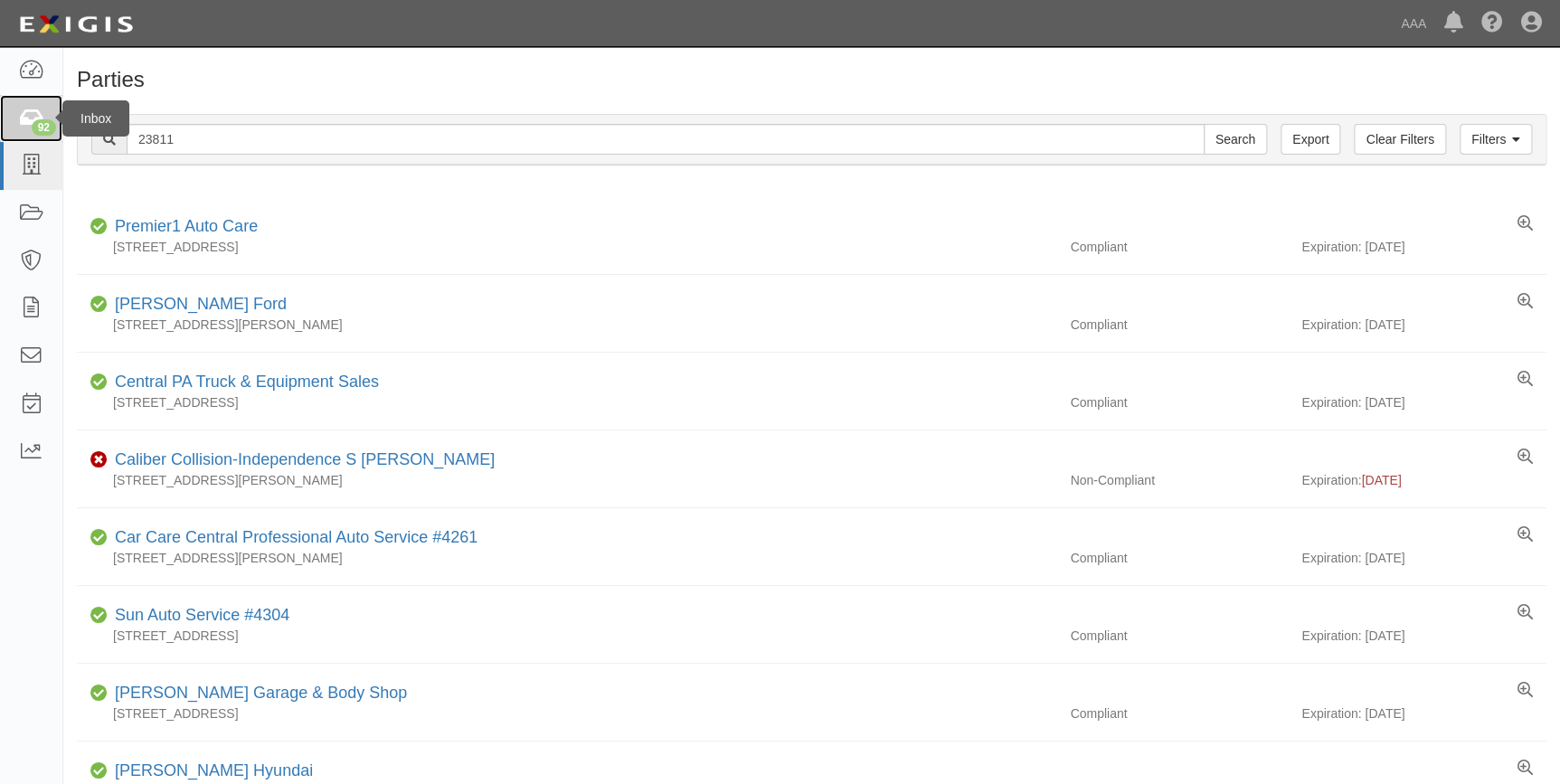
click at [40, 127] on div "92" at bounding box center [43, 127] width 24 height 16
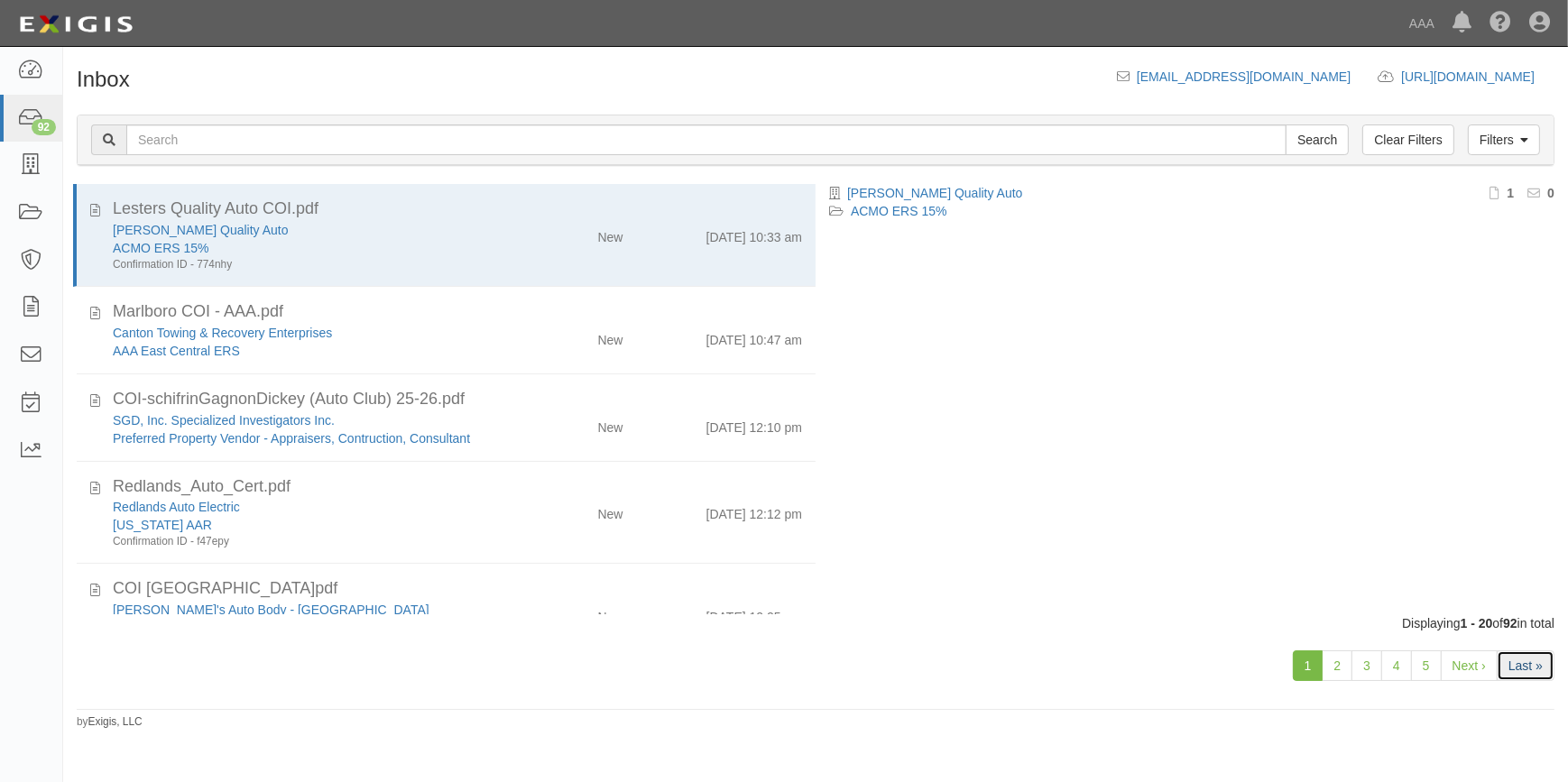
click at [1524, 662] on link "Last »" at bounding box center [1525, 665] width 57 height 31
